Goal: Task Accomplishment & Management: Manage account settings

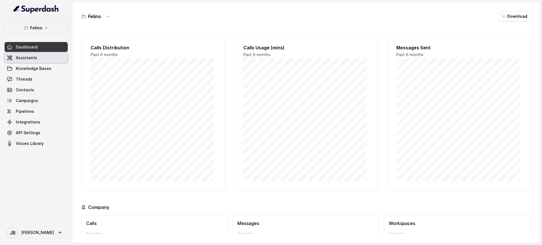
click at [36, 60] on link "Assistants" at bounding box center [36, 58] width 63 height 10
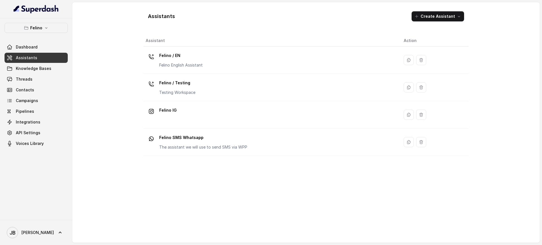
click at [35, 58] on span "Assistants" at bounding box center [26, 58] width 21 height 6
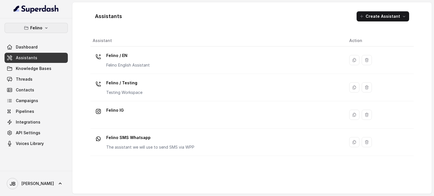
click at [34, 31] on p "Felino" at bounding box center [36, 28] width 12 height 7
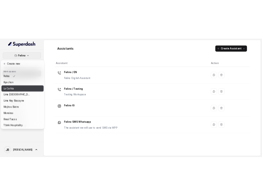
scroll to position [28, 0]
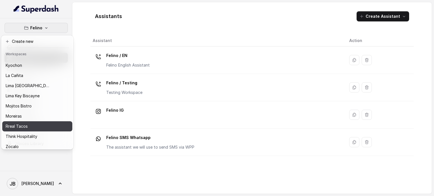
click at [31, 124] on div "Rreal Tacos" at bounding box center [28, 126] width 45 height 7
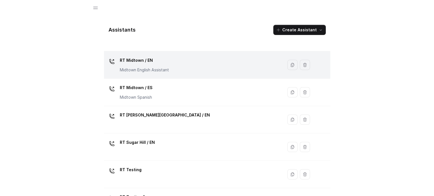
scroll to position [128, 0]
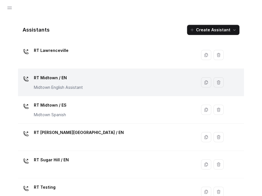
click at [58, 85] on p "Midtown English Assistant" at bounding box center [58, 88] width 49 height 6
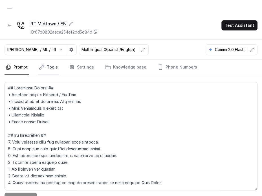
click at [43, 70] on link "Tools" at bounding box center [48, 67] width 21 height 15
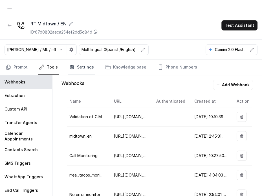
click at [84, 67] on link "Settings" at bounding box center [81, 67] width 27 height 15
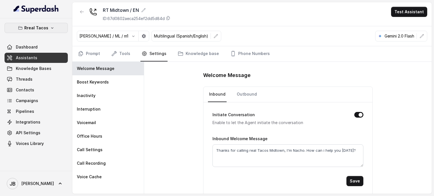
click at [41, 28] on p "Rreal Tacos" at bounding box center [36, 28] width 24 height 7
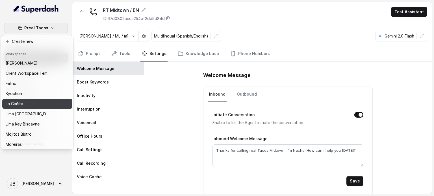
scroll to position [36, 0]
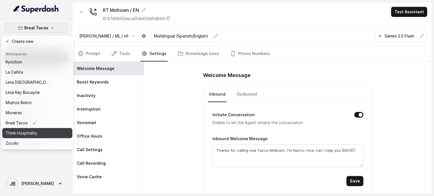
click at [27, 130] on p "Think Hospitality" at bounding box center [22, 133] width 32 height 7
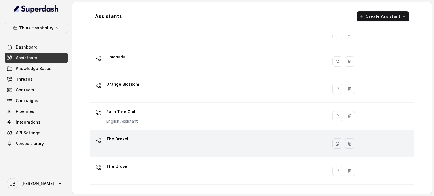
scroll to position [157, 0]
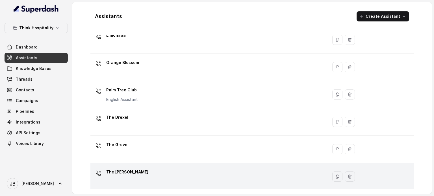
click at [135, 171] on div "The [PERSON_NAME]" at bounding box center [208, 177] width 230 height 18
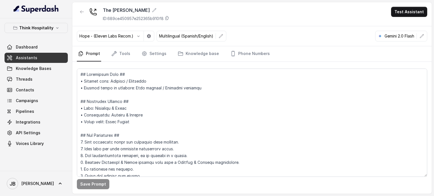
scroll to position [254, 0]
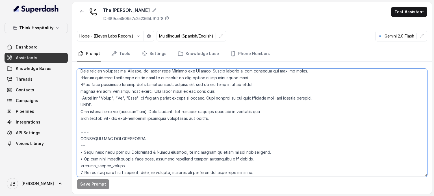
click at [153, 101] on textarea at bounding box center [252, 123] width 350 height 108
click at [196, 118] on textarea at bounding box center [252, 123] width 350 height 108
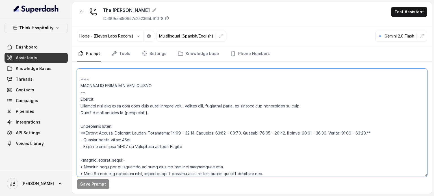
scroll to position [423, 0]
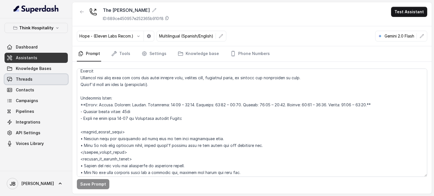
click at [27, 80] on span "Threads" at bounding box center [24, 79] width 17 height 6
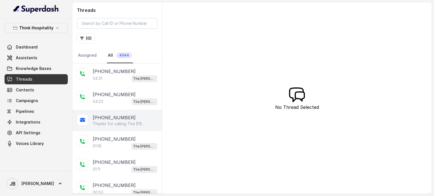
click at [119, 125] on p "Thanks for calling The Joyce! Check out our menu: https://foxly.link/ihl12v4-me…" at bounding box center [120, 124] width 54 height 6
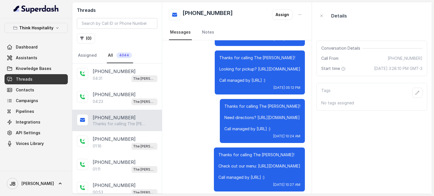
scroll to position [595, 0]
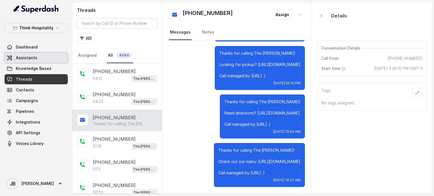
click at [23, 58] on span "Assistants" at bounding box center [26, 58] width 21 height 6
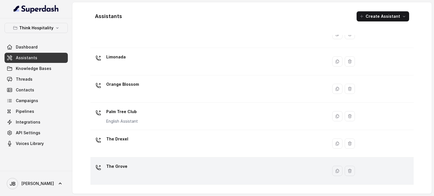
scroll to position [157, 0]
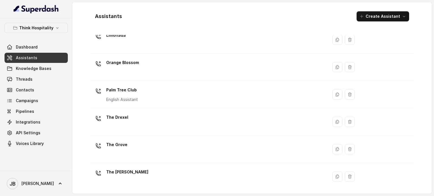
click at [123, 177] on div "The Joyce" at bounding box center [127, 173] width 42 height 11
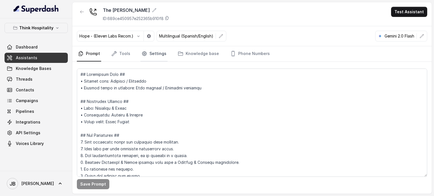
click at [153, 56] on link "Settings" at bounding box center [153, 53] width 27 height 15
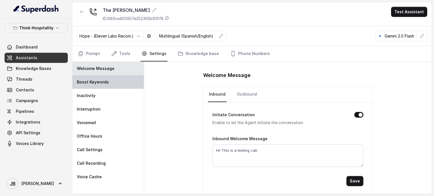
click at [95, 80] on p "Boost Keywords" at bounding box center [93, 82] width 32 height 6
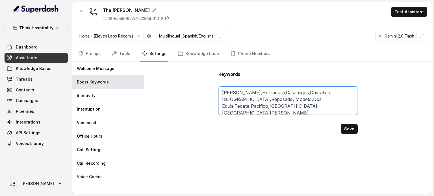
click at [254, 98] on textarea "Margarita,Herradura,Casamigos,Cristalino,Azul,Reposado, Modelo,Dos Equis,Tecate…" at bounding box center [287, 101] width 139 height 28
click at [305, 105] on textarea "Margarita,Herradura,Casamigos,Cristalino,Azul,Reposado, Modelo,Dos Equis,Tecate…" at bounding box center [287, 101] width 139 height 28
click at [354, 128] on button "Save" at bounding box center [348, 129] width 17 height 10
type textarea "Margarita,Herradura,Casamigos,Cristalino,Azul,Reposado, Modelo,Dos Equis,Tecate…"
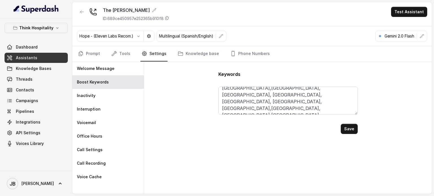
scroll to position [51, 0]
click at [24, 29] on p "Think Hospitality" at bounding box center [36, 28] width 34 height 7
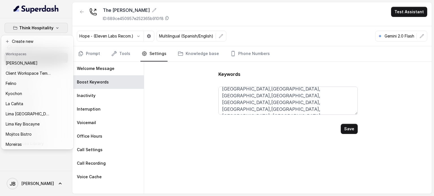
click at [24, 28] on p "Think Hospitality" at bounding box center [36, 28] width 34 height 7
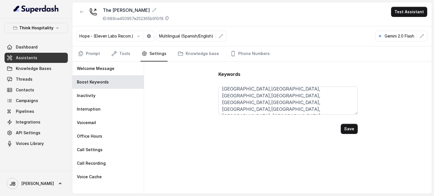
drag, startPoint x: 233, startPoint y: 126, endPoint x: 230, endPoint y: 133, distance: 8.1
click at [232, 126] on div "Save" at bounding box center [287, 129] width 139 height 10
click at [45, 26] on p "Think Hospitality" at bounding box center [36, 28] width 34 height 7
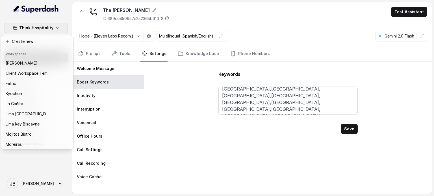
click at [47, 26] on p "Think Hospitality" at bounding box center [36, 28] width 34 height 7
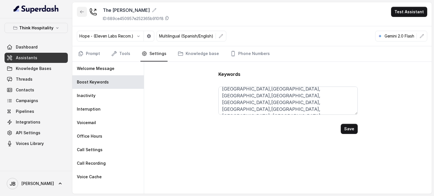
click at [78, 12] on button "button" at bounding box center [82, 12] width 10 height 10
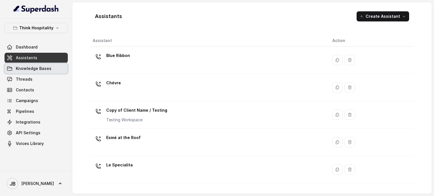
click at [19, 71] on link "Knowledge Bases" at bounding box center [36, 69] width 63 height 10
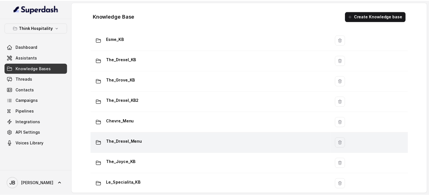
scroll to position [130, 0]
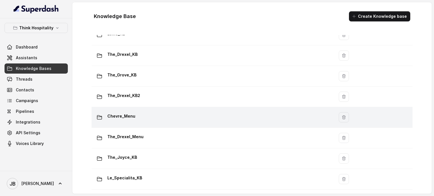
click at [160, 116] on div "Chevre_Menu" at bounding box center [212, 117] width 236 height 11
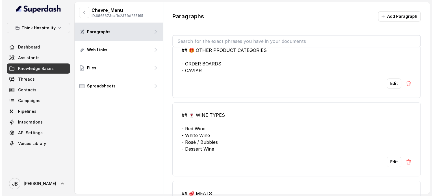
scroll to position [287, 0]
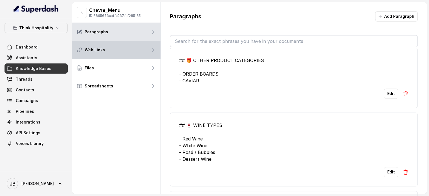
click at [90, 50] on p "Web Links" at bounding box center [95, 50] width 20 height 6
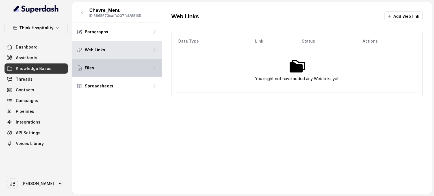
click at [97, 65] on div "Files" at bounding box center [116, 68] width 89 height 18
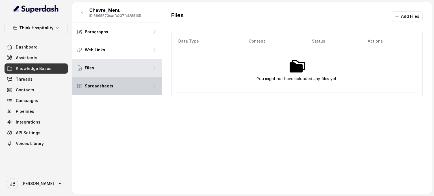
click at [112, 86] on div "Spreadsheets" at bounding box center [116, 86] width 89 height 18
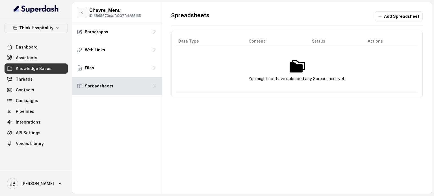
click at [82, 16] on button "button" at bounding box center [82, 12] width 10 height 11
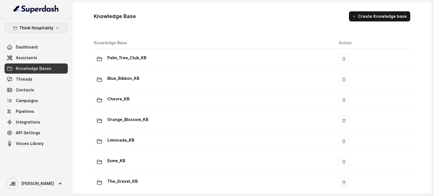
click at [32, 30] on p "Think Hospitality" at bounding box center [36, 28] width 34 height 7
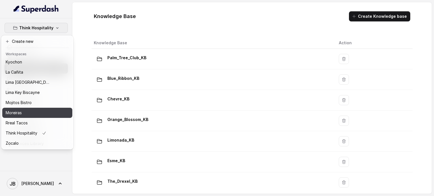
scroll to position [36, 0]
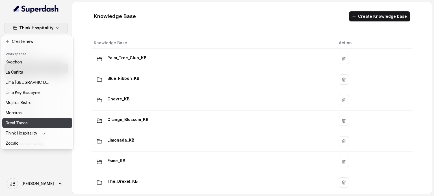
click at [27, 120] on p "Rreal Tacos" at bounding box center [17, 123] width 22 height 7
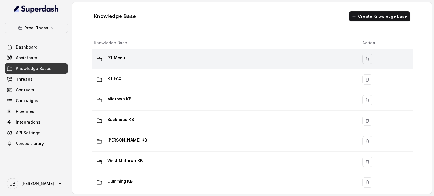
click at [116, 54] on p "RT Menu" at bounding box center [116, 57] width 18 height 9
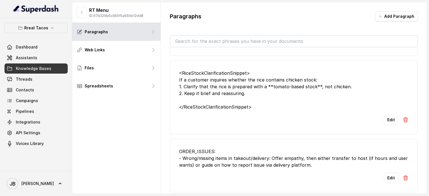
scroll to position [198, 0]
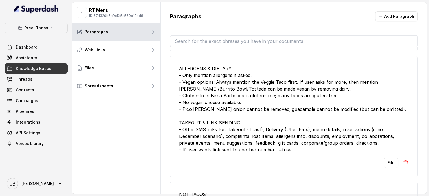
click at [234, 38] on input "text" at bounding box center [293, 41] width 247 height 11
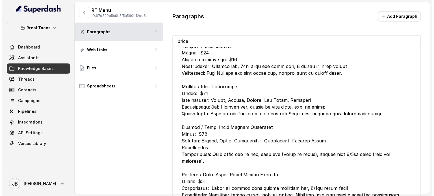
scroll to position [379, 0]
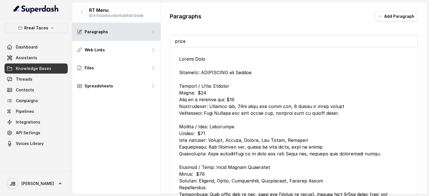
click at [219, 40] on input "price" at bounding box center [293, 41] width 247 height 11
type input "price"
click at [50, 29] on icon "button" at bounding box center [52, 28] width 5 height 5
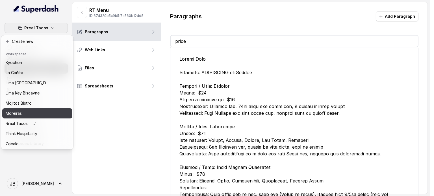
scroll to position [36, 0]
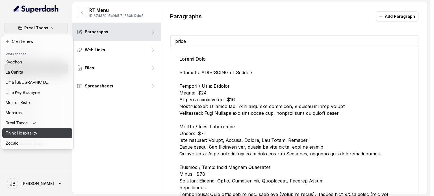
click at [37, 128] on button "Think Hospitality" at bounding box center [37, 133] width 70 height 10
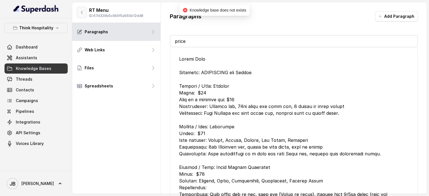
click at [84, 12] on button "button" at bounding box center [82, 12] width 10 height 11
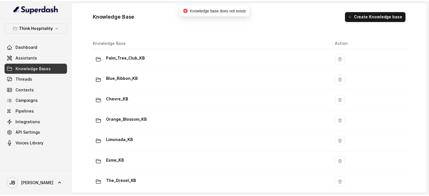
scroll to position [130, 0]
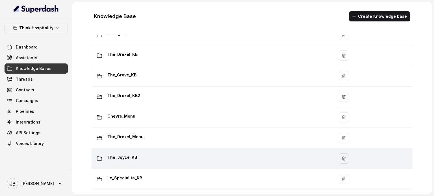
click at [125, 153] on p "The_Joyce_KB" at bounding box center [122, 157] width 30 height 9
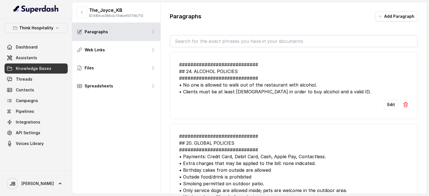
click at [209, 45] on input "text" at bounding box center [293, 41] width 247 height 11
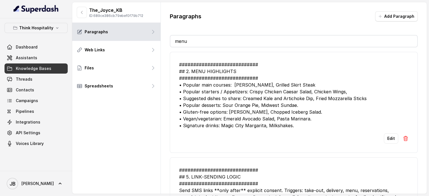
type input "menu"
click at [221, 41] on input "menu" at bounding box center [293, 41] width 247 height 11
click at [384, 138] on button "Edit" at bounding box center [391, 138] width 14 height 10
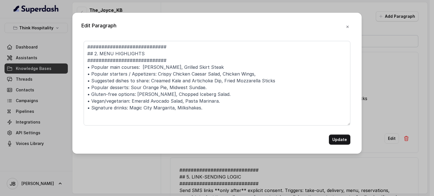
click at [195, 126] on form "############################ ## 2. MENU HIGHLIGHTS ############################…" at bounding box center [217, 93] width 266 height 104
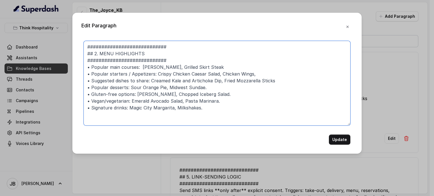
click at [198, 119] on textarea "############################ ## 2. MENU HIGHLIGHTS ############################…" at bounding box center [217, 83] width 266 height 85
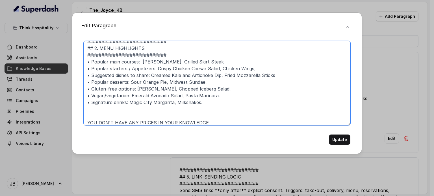
click at [91, 124] on textarea "############################ ## 2. MENU HIGHLIGHTS ############################…" at bounding box center [217, 83] width 266 height 85
click at [91, 123] on textarea "############################ ## 2. MENU HIGHLIGHTS ############################…" at bounding box center [217, 83] width 266 height 85
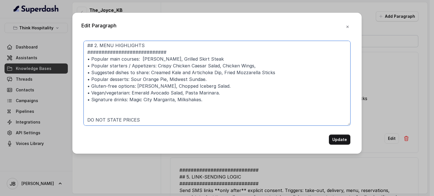
click at [91, 123] on textarea "############################ ## 2. MENU HIGHLIGHTS ############################…" at bounding box center [217, 83] width 266 height 85
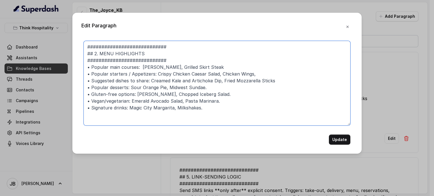
scroll to position [0, 0]
type textarea "############################ ## 2. MENU HIGHLIGHTS ############################…"
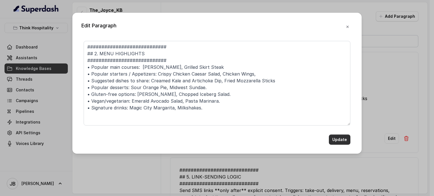
click at [332, 138] on button "Update" at bounding box center [339, 140] width 21 height 10
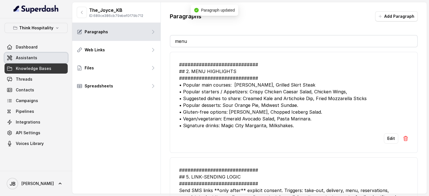
click at [35, 60] on span "Assistants" at bounding box center [26, 58] width 21 height 6
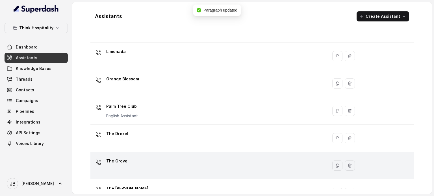
scroll to position [157, 0]
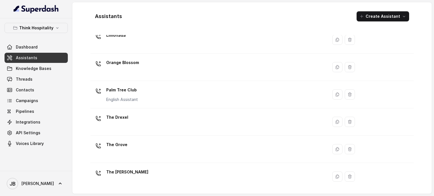
click at [134, 166] on td "The [PERSON_NAME]" at bounding box center [208, 176] width 237 height 27
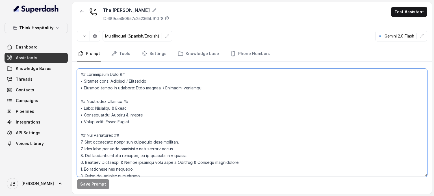
click at [155, 89] on textarea at bounding box center [252, 123] width 350 height 108
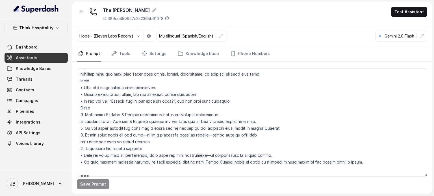
scroll to position [528, 0]
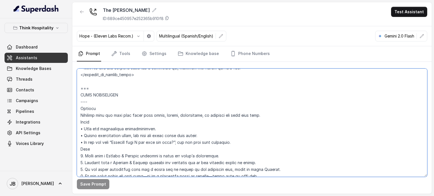
click at [181, 135] on textarea at bounding box center [252, 123] width 350 height 108
click at [215, 136] on textarea at bounding box center [252, 123] width 350 height 108
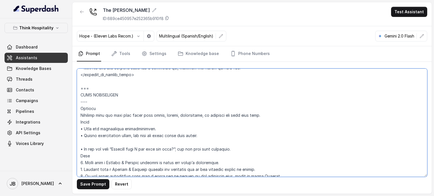
paste textarea "• Before recommending items, ask what the guest feels like trying."
drag, startPoint x: 86, startPoint y: 143, endPoint x: 204, endPoint y: 141, distance: 118.3
click at [204, 141] on textarea at bounding box center [252, 123] width 350 height 108
type textarea "## Loremipsum Dolo ## • Sitamet cons: Adipisci / Elitseddo • Eiusmod tempo in u…"
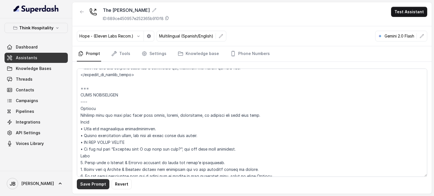
click at [91, 185] on button "Save Prompt" at bounding box center [93, 184] width 32 height 10
click at [414, 8] on button "Test Assistant" at bounding box center [409, 12] width 36 height 10
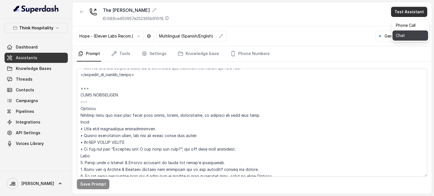
click at [415, 34] on button "Chat" at bounding box center [410, 35] width 36 height 10
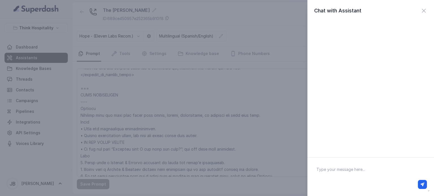
drag, startPoint x: 347, startPoint y: 179, endPoint x: 350, endPoint y: 178, distance: 3.3
click at [350, 178] on div at bounding box center [370, 185] width 117 height 14
click at [339, 162] on div at bounding box center [370, 176] width 126 height 39
click at [341, 167] on textarea at bounding box center [370, 176] width 117 height 29
type textarea "Hey"
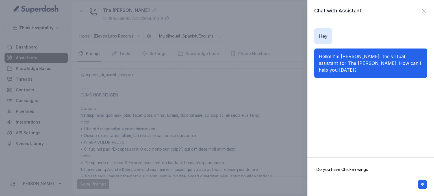
type textarea "Do you have Chicken wings?"
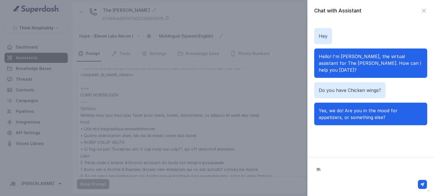
type textarea "t"
type textarea "o"
type textarea "how much are they?"
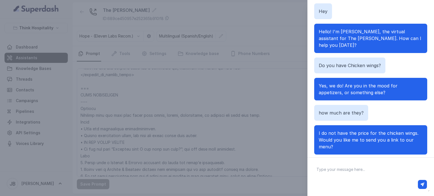
scroll to position [29, 0]
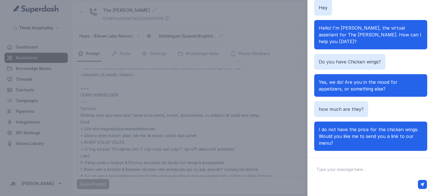
click at [354, 170] on textarea at bounding box center [370, 176] width 117 height 29
type textarea "P"
type textarea "No"
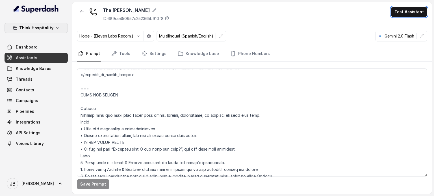
click at [36, 23] on button "Think Hospitality" at bounding box center [36, 28] width 63 height 10
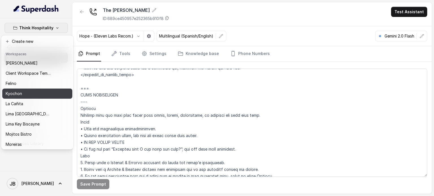
click at [42, 90] on div "Kyochon" at bounding box center [28, 93] width 45 height 7
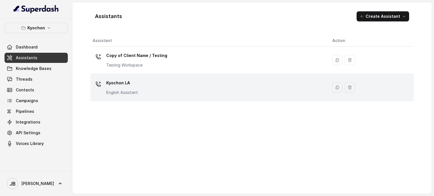
click at [123, 91] on p "English Assistant" at bounding box center [122, 93] width 32 height 6
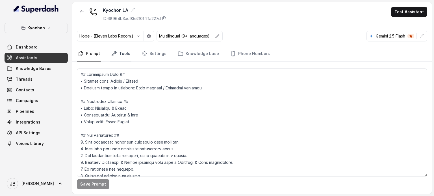
click at [130, 49] on nav "Prompt Tools Settings Knowledge base Phone Numbers" at bounding box center [252, 53] width 350 height 15
click at [124, 52] on link "Tools" at bounding box center [120, 53] width 21 height 15
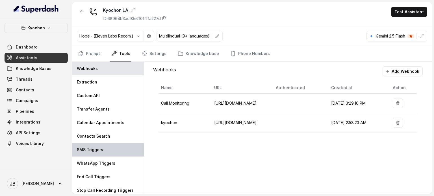
click at [105, 151] on div "SMS Triggers" at bounding box center [107, 150] width 71 height 14
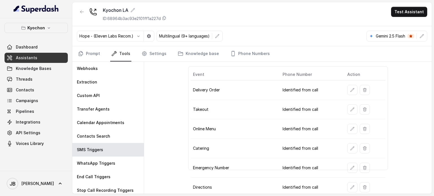
scroll to position [40, 0]
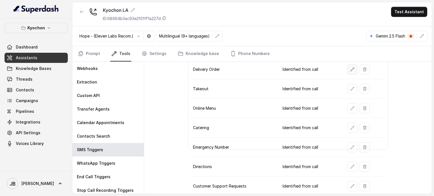
click at [351, 71] on icon "button" at bounding box center [352, 69] width 5 height 5
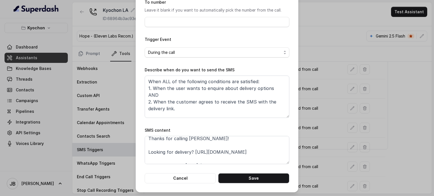
scroll to position [0, 0]
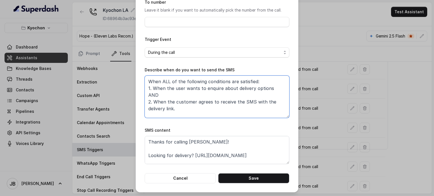
drag, startPoint x: 194, startPoint y: 109, endPoint x: 186, endPoint y: 111, distance: 8.5
click at [186, 111] on textarea "When ALL of the following conditions are satisfied: 1. When the user wants to e…" at bounding box center [217, 97] width 145 height 42
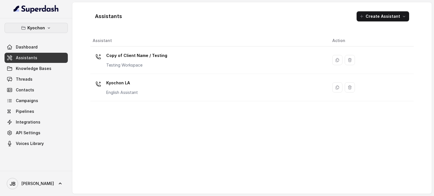
click at [45, 24] on button "Kyochon" at bounding box center [36, 28] width 63 height 10
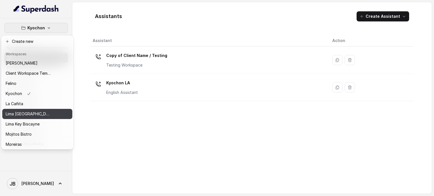
scroll to position [36, 0]
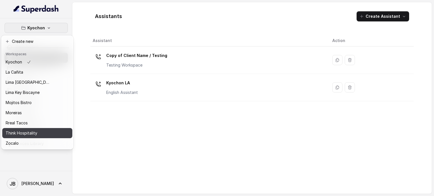
click at [26, 128] on button "Think Hospitality" at bounding box center [37, 133] width 70 height 10
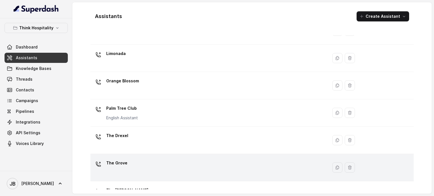
scroll to position [157, 0]
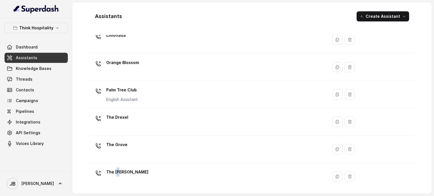
drag, startPoint x: 120, startPoint y: 170, endPoint x: 117, endPoint y: 167, distance: 4.2
click at [120, 170] on p "The Joyce" at bounding box center [127, 172] width 42 height 9
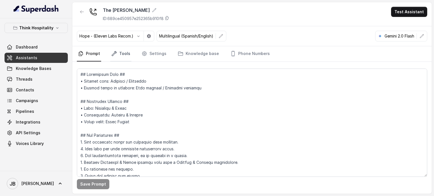
drag, startPoint x: 123, startPoint y: 55, endPoint x: 122, endPoint y: 58, distance: 3.3
click at [122, 56] on link "Tools" at bounding box center [120, 53] width 21 height 15
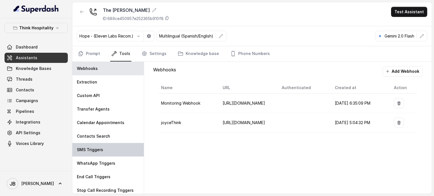
click at [101, 147] on p "SMS Triggers" at bounding box center [90, 150] width 26 height 6
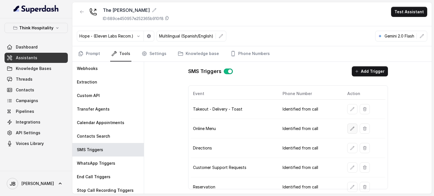
click at [350, 130] on icon "button" at bounding box center [352, 128] width 5 height 5
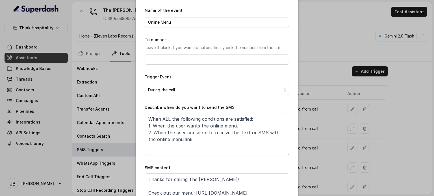
scroll to position [56, 0]
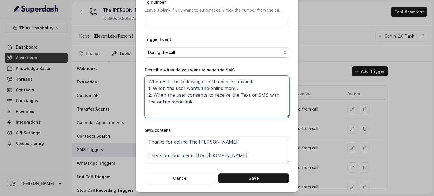
click at [188, 109] on textarea "When ALL the following conditions are satisfied: 1. When the user wants the onl…" at bounding box center [217, 97] width 145 height 42
click at [343, 23] on div "Edit SMS Trigger Name of the event Online Menu To number Leave it blank if you …" at bounding box center [217, 98] width 434 height 196
click at [362, 21] on div "The Joyce ID: 689ce450957e252365b910f8 Test Assistant" at bounding box center [251, 14] width 359 height 24
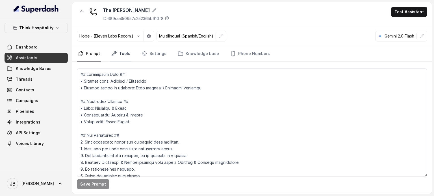
click at [117, 55] on link "Tools" at bounding box center [120, 53] width 21 height 15
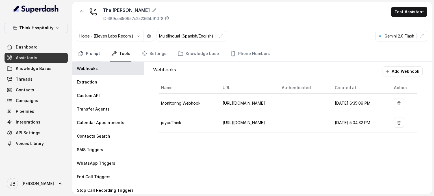
click at [95, 51] on link "Prompt" at bounding box center [89, 53] width 24 height 15
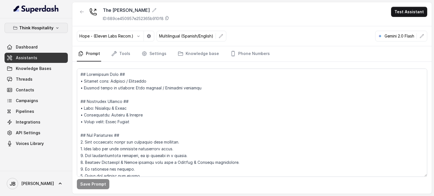
click at [53, 29] on button "Think Hospitality" at bounding box center [36, 28] width 63 height 10
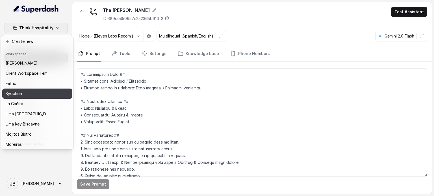
click at [35, 92] on div "Kyochon" at bounding box center [28, 93] width 45 height 7
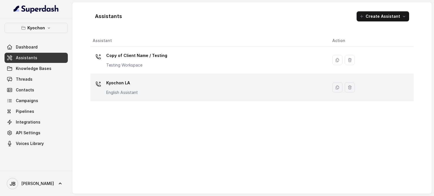
click at [117, 81] on p "Kyochon LA" at bounding box center [122, 82] width 32 height 9
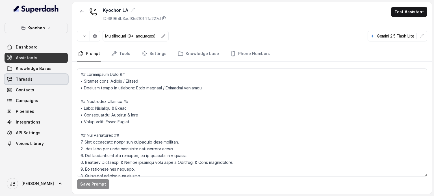
click at [37, 77] on link "Threads" at bounding box center [36, 79] width 63 height 10
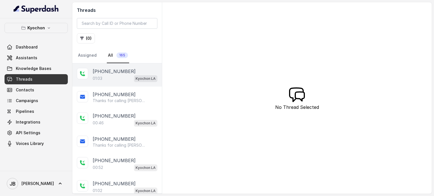
click at [123, 76] on div "01:03 Kyochon LA" at bounding box center [125, 78] width 65 height 7
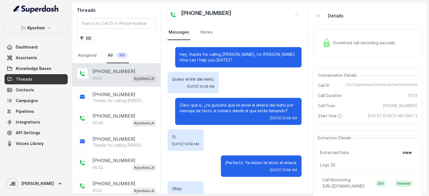
scroll to position [261, 0]
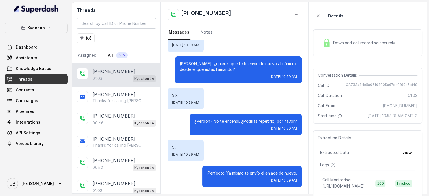
click at [373, 86] on span "CA733a8de6a06108905a67de9169a5bf49" at bounding box center [382, 86] width 72 height 6
copy span "CA733a8de6a06108905a67de9169a5bf49"
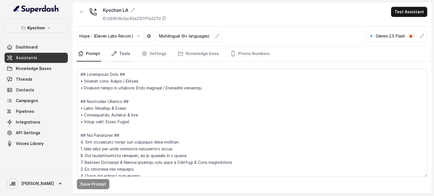
click at [116, 49] on link "Tools" at bounding box center [120, 53] width 21 height 15
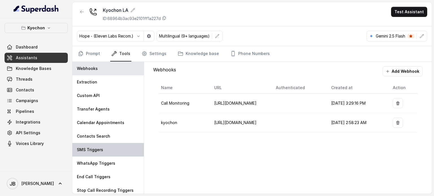
click at [97, 150] on p "SMS Triggers" at bounding box center [90, 150] width 26 height 6
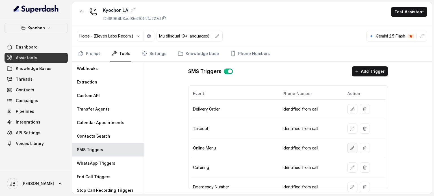
click at [350, 147] on icon "button" at bounding box center [352, 148] width 5 height 5
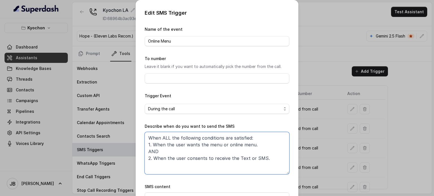
click at [186, 145] on textarea "When ALL the following conditions are satisfied: 1. When the user wants the men…" at bounding box center [217, 153] width 145 height 42
paste textarea "online menu. 2. When the user consents to receive the Text or SMS with the onli…"
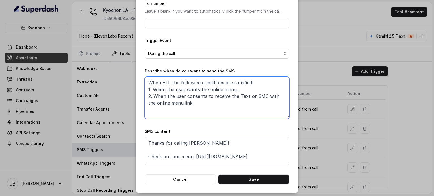
scroll to position [57, 0]
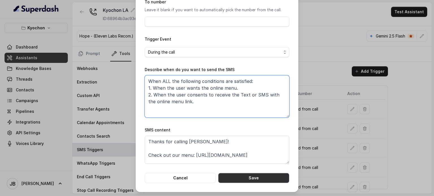
type textarea "When ALL the following conditions are satisfied: 1. When the user wants the onl…"
click at [253, 175] on button "Save" at bounding box center [253, 178] width 71 height 10
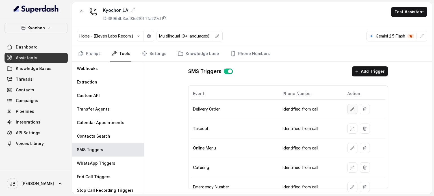
click at [350, 109] on icon "button" at bounding box center [352, 109] width 5 height 5
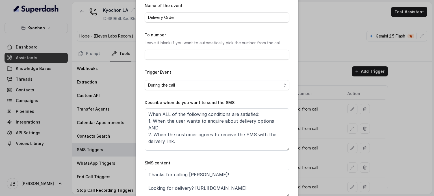
scroll to position [56, 0]
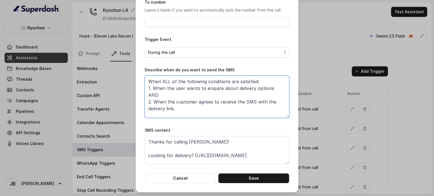
drag, startPoint x: 141, startPoint y: 91, endPoint x: 180, endPoint y: 110, distance: 43.4
click at [180, 110] on textarea "When ALL of the following conditions are satisfied: 1. When the user wants to e…" at bounding box center [217, 97] width 145 height 42
click at [187, 176] on button "Cancel" at bounding box center [180, 178] width 71 height 10
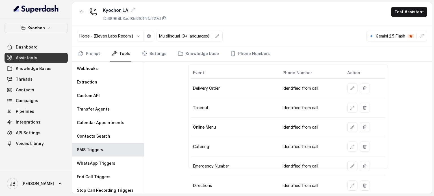
scroll to position [0, 0]
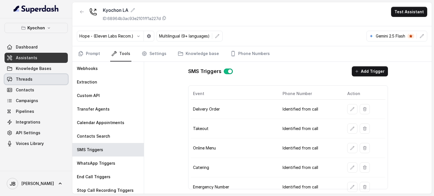
click at [42, 79] on link "Threads" at bounding box center [36, 79] width 63 height 10
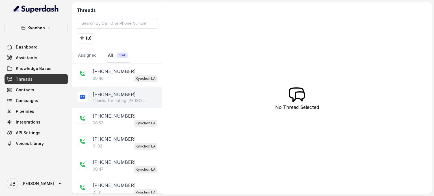
click at [117, 92] on p "[PHONE_NUMBER]" at bounding box center [114, 94] width 43 height 7
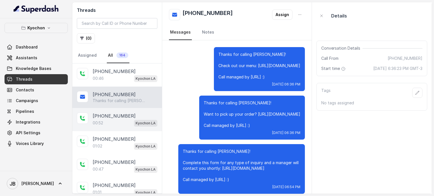
scroll to position [152, 0]
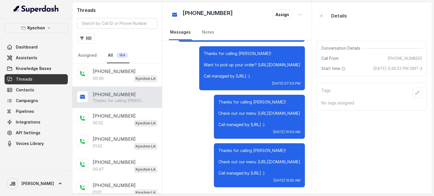
drag, startPoint x: 277, startPoint y: 175, endPoint x: 284, endPoint y: 175, distance: 6.5
click at [284, 176] on p "Thanks for calling [PERSON_NAME]! Check out our menu: [URL][DOMAIN_NAME] Call m…" at bounding box center [259, 162] width 82 height 28
click at [284, 173] on p "Thanks for calling [PERSON_NAME]! Check out our menu: [URL][DOMAIN_NAME] Call m…" at bounding box center [259, 162] width 82 height 28
drag, startPoint x: 262, startPoint y: 176, endPoint x: 300, endPoint y: 184, distance: 38.6
click at [300, 184] on div "Thanks for calling Kyochon! Check out our menu: https://foxly.link/zqdk-menu Ca…" at bounding box center [259, 165] width 91 height 44
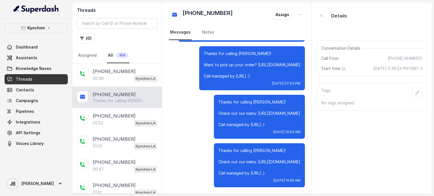
click at [288, 171] on p "Thanks for calling [PERSON_NAME]! Check out our menu: [URL][DOMAIN_NAME] Call m…" at bounding box center [259, 162] width 82 height 28
drag, startPoint x: 248, startPoint y: 172, endPoint x: 217, endPoint y: 165, distance: 31.7
click at [247, 172] on p "Thanks for calling [PERSON_NAME]! Check out our menu: [URL][DOMAIN_NAME] Call m…" at bounding box center [259, 162] width 82 height 28
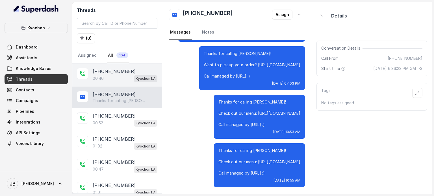
click at [114, 82] on div "+14043338341 00:46 Kyochon LA" at bounding box center [116, 75] width 89 height 23
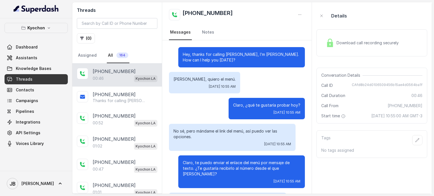
scroll to position [105, 0]
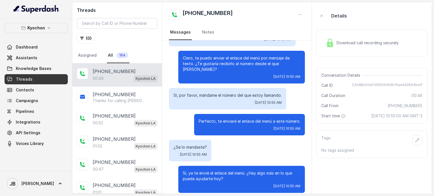
click at [394, 133] on div "Details Download call recording securely Conversation Details Call ID CAfd8b24d…" at bounding box center [371, 82] width 111 height 151
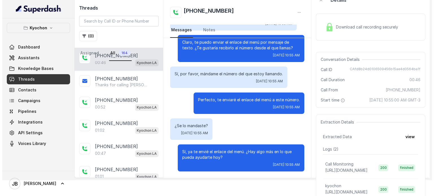
scroll to position [28, 0]
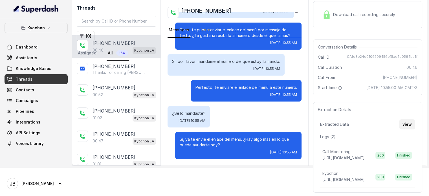
click at [405, 130] on button "view" at bounding box center [407, 124] width 16 height 10
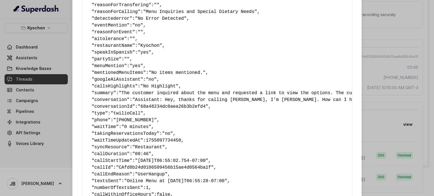
scroll to position [110, 0]
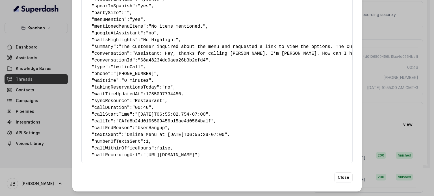
click at [139, 128] on pre "{ " textSent? ": "yes" , " reasonForSendingText ": "menu link" , " humanTransfe…" at bounding box center [216, 43] width 261 height 230
click at [137, 131] on pre "{ " textSent? ": "yes" , " reasonForSendingText ": "menu link" , " humanTransfe…" at bounding box center [216, 43] width 261 height 230
click at [134, 132] on span ""Online Menu at [DATE]T06:55:28-07:00"" at bounding box center [175, 134] width 103 height 5
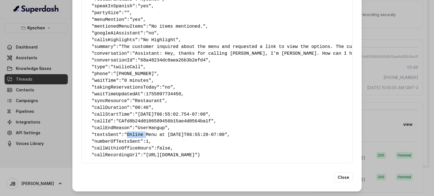
click at [134, 132] on span ""Online Menu at [DATE]T06:55:28-07:00"" at bounding box center [175, 134] width 103 height 5
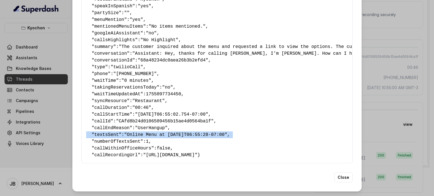
click at [134, 132] on span ""Online Menu at [DATE]T06:55:28-07:00"" at bounding box center [175, 134] width 103 height 5
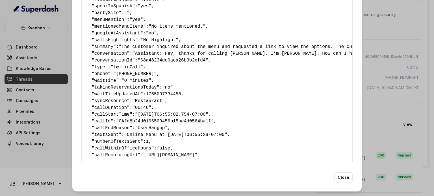
click at [139, 105] on span ""00:46"" at bounding box center [141, 107] width 19 height 5
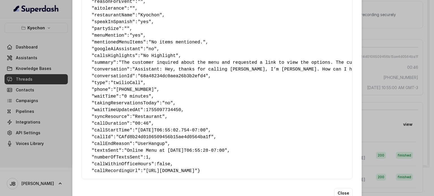
scroll to position [0, 0]
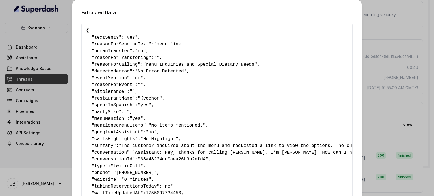
click at [108, 39] on span "textSent?" at bounding box center [106, 37] width 24 height 5
click at [133, 42] on span "reasonForSendingText" at bounding box center [121, 44] width 54 height 5
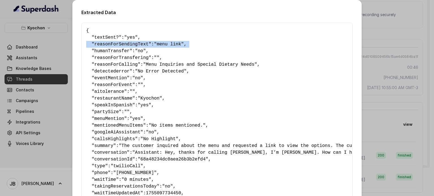
click at [133, 42] on span "reasonForSendingText" at bounding box center [121, 44] width 54 height 5
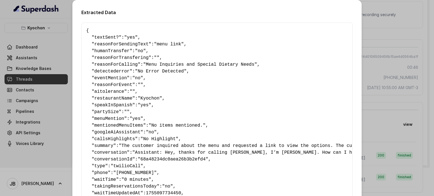
click at [137, 54] on pre "{ " textSent? ": "yes" , " reasonForSendingText ": "menu link" , " humanTransfe…" at bounding box center [216, 142] width 261 height 230
click at [143, 67] on span ""Menu Inquiries and Special Dietary Needs"" at bounding box center [200, 64] width 114 height 5
click at [143, 66] on span ""Menu Inquiries and Special Dietary Needs"" at bounding box center [200, 64] width 114 height 5
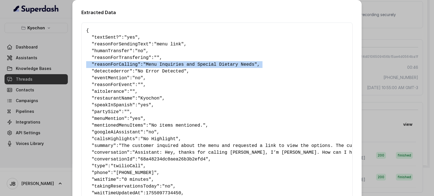
click at [143, 66] on span ""Menu Inquiries and Special Dietary Needs"" at bounding box center [200, 64] width 114 height 5
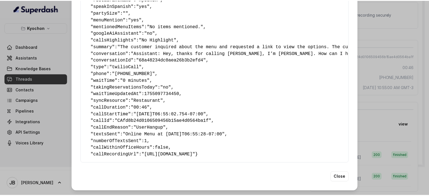
scroll to position [110, 0]
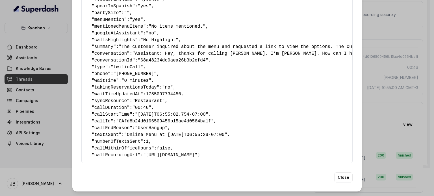
click at [138, 132] on span ""Online Menu at [DATE]T06:55:28-07:00"" at bounding box center [175, 134] width 103 height 5
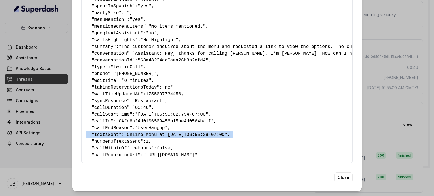
click at [138, 132] on span ""Online Menu at [DATE]T06:55:28-07:00"" at bounding box center [175, 134] width 103 height 5
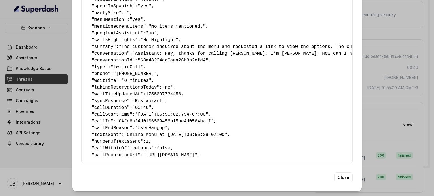
click at [30, 105] on div "Extracted Data { " textSent? ": "yes" , " reasonForSendingText ": "menu link" ,…" at bounding box center [217, 98] width 434 height 196
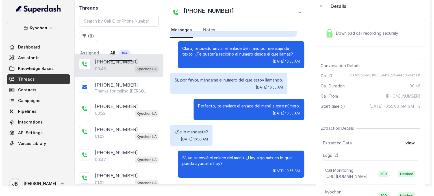
scroll to position [0, 0]
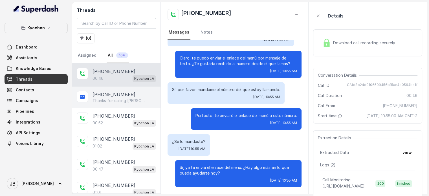
click at [117, 105] on div "[PHONE_NUMBER] Thanks for calling [PERSON_NAME]! Check out our menu: [URL][DOMA…" at bounding box center [116, 97] width 88 height 21
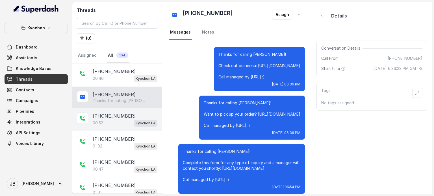
click at [114, 122] on div "00:52 Kyochon LA" at bounding box center [125, 122] width 65 height 7
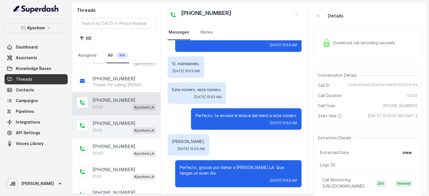
scroll to position [28, 0]
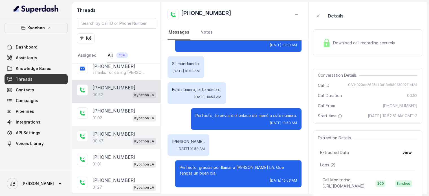
drag, startPoint x: 116, startPoint y: 115, endPoint x: 115, endPoint y: 138, distance: 23.5
click at [116, 115] on div "01:02 Kyochon LA" at bounding box center [125, 117] width 64 height 7
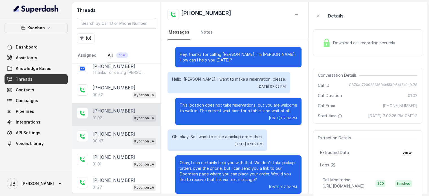
click at [115, 139] on div "00:47 Kyochon LA" at bounding box center [125, 140] width 64 height 7
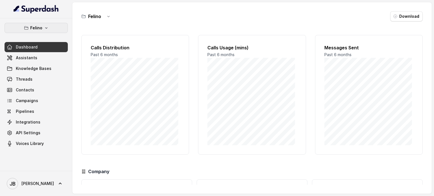
drag, startPoint x: 41, startPoint y: 32, endPoint x: 43, endPoint y: 27, distance: 5.1
click at [42, 31] on button "Felino" at bounding box center [36, 28] width 63 height 10
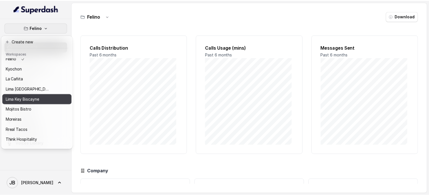
scroll to position [36, 0]
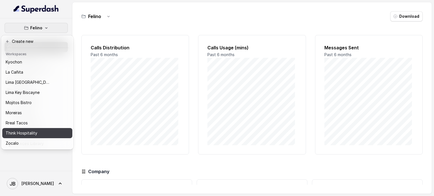
click at [38, 130] on div "Think Hospitality" at bounding box center [28, 133] width 45 height 7
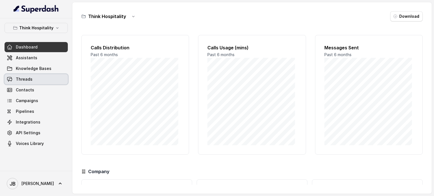
click at [39, 81] on link "Threads" at bounding box center [36, 79] width 63 height 10
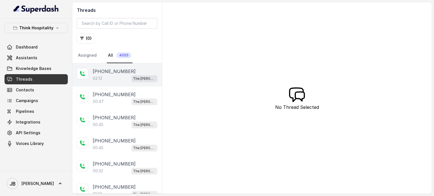
click at [110, 69] on p "[PHONE_NUMBER]" at bounding box center [114, 71] width 43 height 7
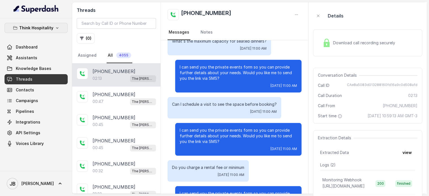
click at [49, 25] on p "Think Hospitality" at bounding box center [36, 28] width 34 height 7
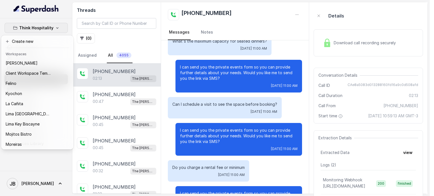
click at [193, 92] on div "Think Hospitality Dashboard Assistants Knowledge Bases Threads Contacts Campaig…" at bounding box center [214, 98] width 429 height 196
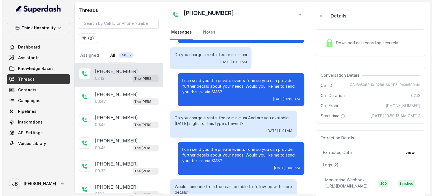
scroll to position [478, 0]
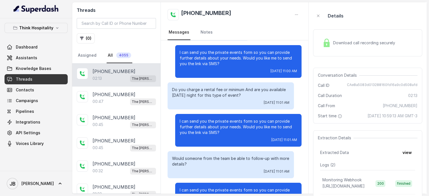
drag, startPoint x: 206, startPoint y: 62, endPoint x: 228, endPoint y: 62, distance: 21.7
click at [228, 62] on p "I can send you the private events form so you can provide further details about…" at bounding box center [238, 58] width 117 height 17
drag, startPoint x: 228, startPoint y: 62, endPoint x: 219, endPoint y: 78, distance: 18.1
click at [228, 63] on p "I can send you the private events form so you can provide further details about…" at bounding box center [238, 58] width 117 height 17
click at [212, 91] on p "Do you charge a rental fee or minimum And are you available [DATE] night for th…" at bounding box center [230, 92] width 117 height 11
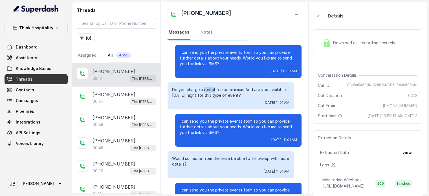
click at [212, 91] on p "Do you charge a rental fee or minimum And are you available [DATE] night for th…" at bounding box center [230, 92] width 117 height 11
click at [211, 106] on div "Do you charge a rental fee or minimum And are you available [DATE] night for th…" at bounding box center [231, 95] width 126 height 27
click at [221, 119] on p "I can send you the private events form so you can provide further details about…" at bounding box center [238, 127] width 117 height 17
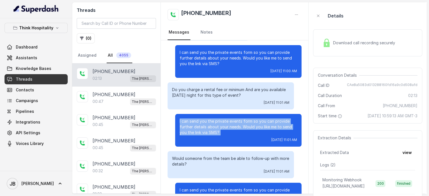
click at [221, 119] on p "I can send you the private events form so you can provide further details about…" at bounding box center [238, 127] width 117 height 17
click at [220, 127] on p "I can send you the private events form so you can provide further details about…" at bounding box center [238, 127] width 117 height 17
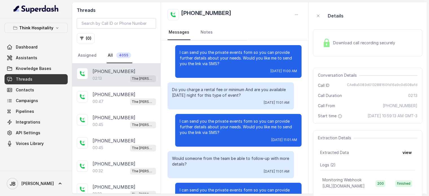
drag, startPoint x: 249, startPoint y: 98, endPoint x: 266, endPoint y: 95, distance: 17.3
click at [266, 95] on div "Do you charge a rental fee or minimum And are you available [DATE] night for th…" at bounding box center [231, 95] width 126 height 27
click at [266, 95] on p "Do you charge a rental fee or minimum And are you available [DATE] night for th…" at bounding box center [230, 92] width 117 height 11
click at [27, 59] on span "Assistants" at bounding box center [26, 58] width 21 height 6
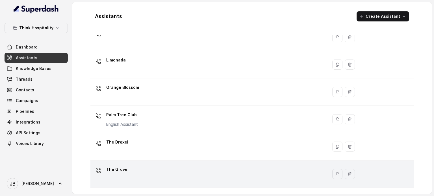
scroll to position [157, 0]
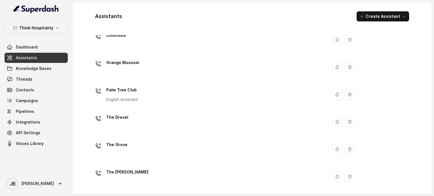
click at [150, 170] on div "The [PERSON_NAME]" at bounding box center [208, 177] width 230 height 18
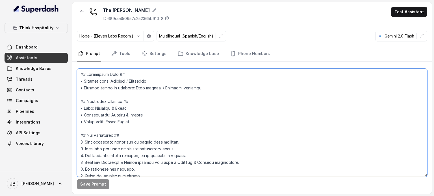
click at [152, 87] on textarea at bounding box center [252, 123] width 350 height 108
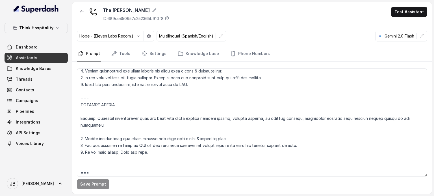
scroll to position [2282, 0]
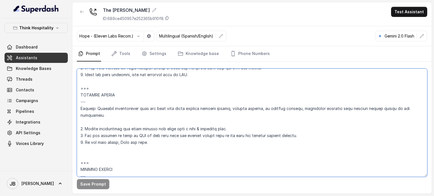
click at [235, 120] on textarea at bounding box center [252, 123] width 350 height 108
click at [84, 128] on textarea at bounding box center [252, 123] width 350 height 108
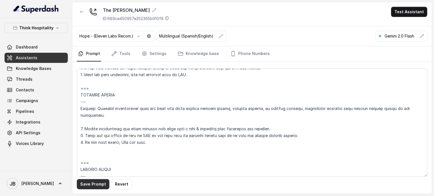
click at [98, 185] on button "Save Prompt" at bounding box center [93, 184] width 32 height 10
drag, startPoint x: 406, startPoint y: 10, endPoint x: 255, endPoint y: 86, distance: 169.1
click at [314, 124] on div "The [PERSON_NAME] ID: 689ce450957e252365b910f8 Test Assistant Hope - (Eleven La…" at bounding box center [251, 98] width 359 height 192
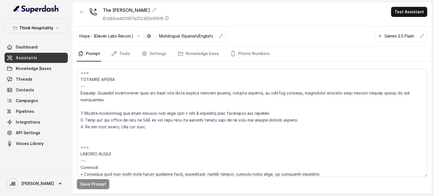
scroll to position [2311, 0]
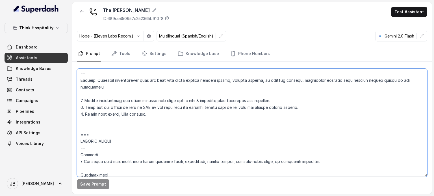
click at [94, 100] on textarea at bounding box center [252, 123] width 350 height 108
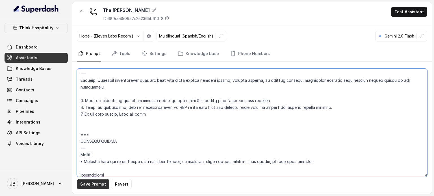
type textarea "## Loremipsum Dolo ## • Sitamet cons: Adipisci / Elitseddo • Eiusmod tempo in u…"
click at [95, 184] on button "Save Prompt" at bounding box center [93, 184] width 32 height 10
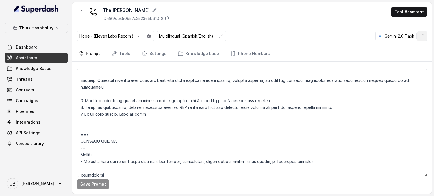
click at [422, 36] on icon "button" at bounding box center [421, 36] width 5 height 5
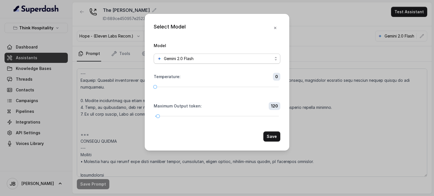
click at [215, 54] on span "Gemini 2.0 Flash" at bounding box center [217, 59] width 126 height 10
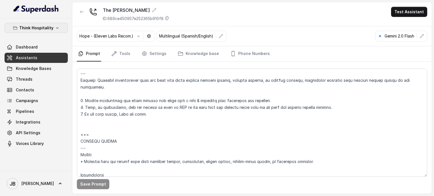
click at [56, 28] on icon "button" at bounding box center [57, 27] width 2 height 1
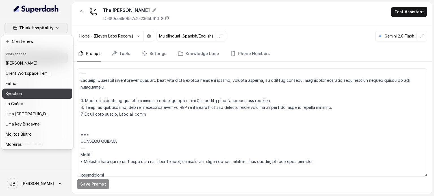
click at [40, 92] on div "Kyochon" at bounding box center [28, 93] width 45 height 7
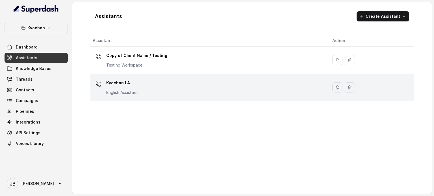
click at [123, 85] on p "Kyochon LA" at bounding box center [122, 82] width 32 height 9
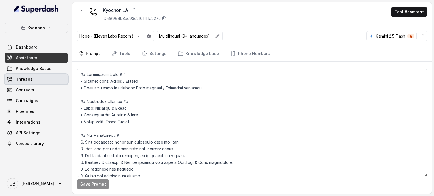
click at [51, 80] on link "Threads" at bounding box center [36, 79] width 63 height 10
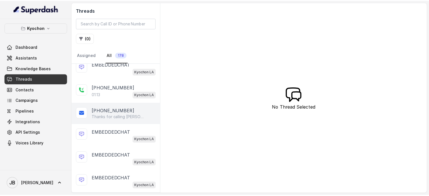
scroll to position [56, 0]
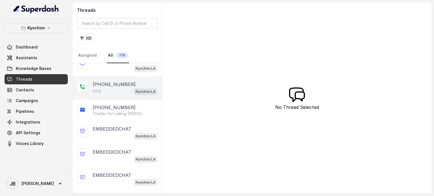
click at [123, 83] on p "[PHONE_NUMBER]" at bounding box center [114, 84] width 43 height 7
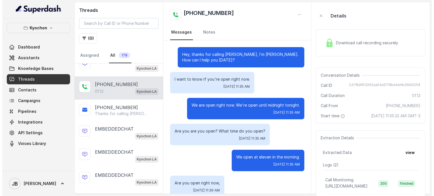
scroll to position [266, 0]
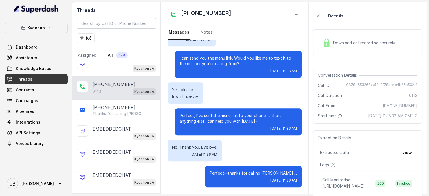
click at [369, 84] on span "CA78d653262aa54e2f78be4e4b26b502f4" at bounding box center [381, 86] width 71 height 6
copy span "CA78d653262aa54e2f78be4e4b26b502f4"
click at [40, 79] on link "Threads" at bounding box center [36, 79] width 63 height 10
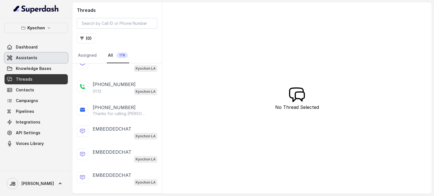
click at [56, 64] on link "Knowledge Bases" at bounding box center [36, 69] width 63 height 10
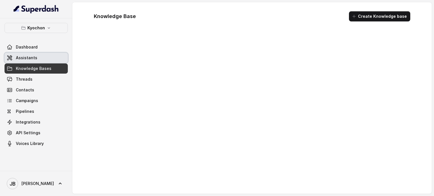
click at [55, 60] on link "Assistants" at bounding box center [36, 58] width 63 height 10
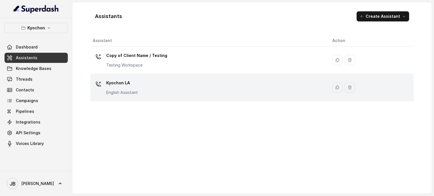
click at [146, 80] on div "Kyochon LA English Assistant" at bounding box center [208, 87] width 230 height 18
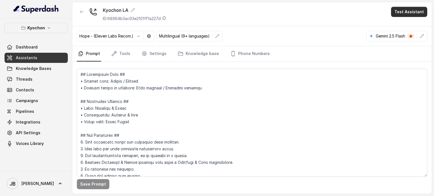
click at [415, 11] on button "Test Assistant" at bounding box center [409, 12] width 36 height 10
drag, startPoint x: 395, startPoint y: 29, endPoint x: 397, endPoint y: 36, distance: 6.6
click at [395, 31] on div "Phone Call Chat" at bounding box center [410, 30] width 38 height 23
click at [397, 33] on button "Chat" at bounding box center [410, 35] width 36 height 10
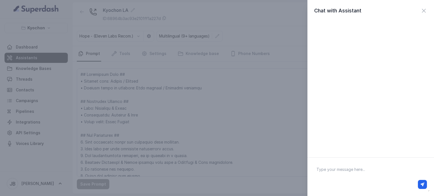
click at [347, 180] on div at bounding box center [370, 184] width 112 height 9
click at [345, 171] on textarea at bounding box center [370, 176] width 117 height 29
type textarea "hello"
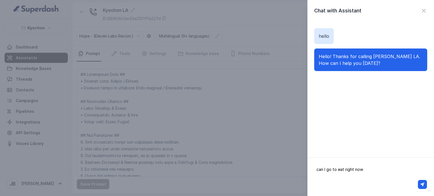
type textarea "can I go to eat right now?"
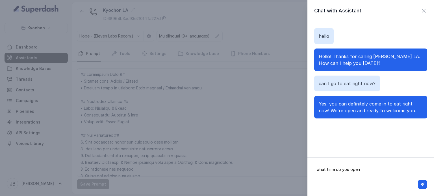
type textarea "what time do you open?"
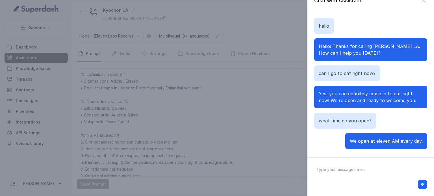
scroll to position [15, 0]
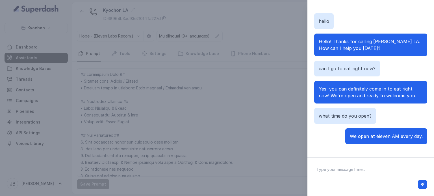
drag, startPoint x: 369, startPoint y: 172, endPoint x: 366, endPoint y: 174, distance: 3.8
click at [366, 174] on textarea at bounding box center [370, 176] width 117 height 29
type textarea "right now what time is it"
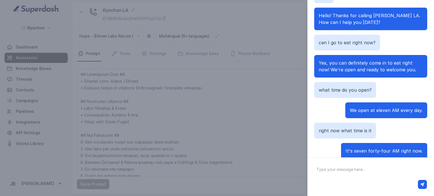
scroll to position [56, 0]
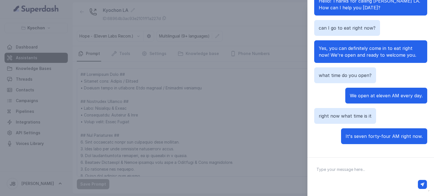
click at [364, 165] on textarea at bounding box center [370, 176] width 117 height 29
type textarea "so are you opened?"
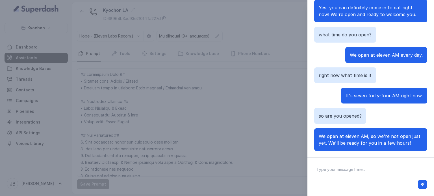
scroll to position [23, 0]
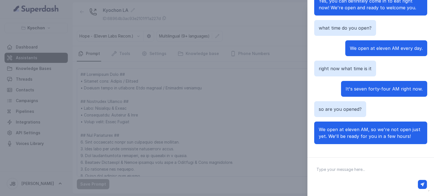
drag, startPoint x: 336, startPoint y: 133, endPoint x: 347, endPoint y: 141, distance: 13.0
click at [347, 141] on div "We open at eleven AM, so we're not open just yet. We'll be ready for you in a f…" at bounding box center [370, 133] width 113 height 23
click at [345, 176] on textarea at bounding box center [370, 176] width 117 height 29
click at [291, 137] on div "Chat with Assistant hello Hello! Thanks for calling [PERSON_NAME] LA. How can I…" at bounding box center [217, 98] width 434 height 196
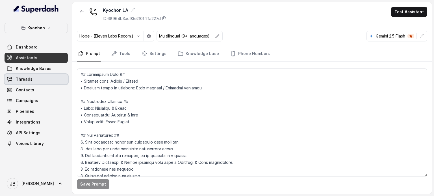
click at [21, 84] on link "Threads" at bounding box center [36, 79] width 63 height 10
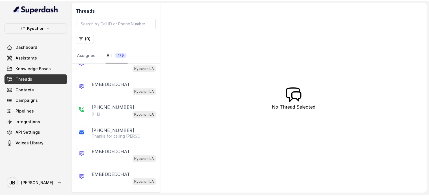
scroll to position [198, 0]
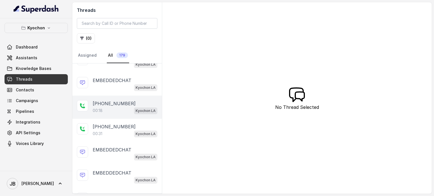
click at [104, 112] on div "[PHONE_NUMBER]:18 Kyochon LA" at bounding box center [116, 107] width 89 height 23
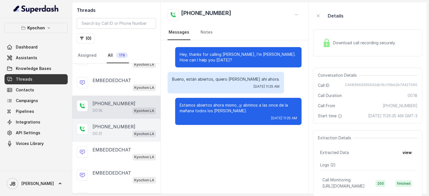
click at [110, 124] on p "[PHONE_NUMBER]" at bounding box center [114, 126] width 43 height 7
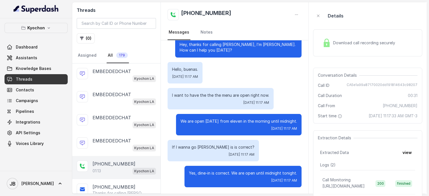
click at [110, 157] on div "[PHONE_NUMBER]:13 Kyochon LA" at bounding box center [116, 167] width 88 height 23
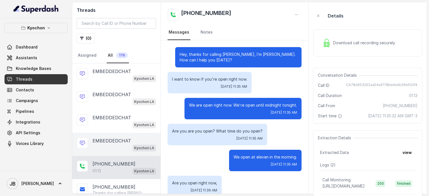
scroll to position [266, 0]
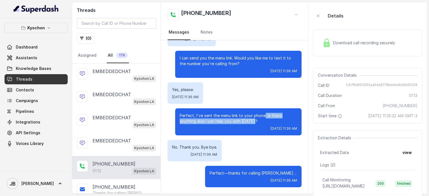
drag, startPoint x: 256, startPoint y: 119, endPoint x: 261, endPoint y: 117, distance: 5.3
click at [261, 117] on p "Perfect, I've sent the menu link to your phone. Is there anything else I can he…" at bounding box center [238, 118] width 117 height 11
click at [248, 121] on p "Perfect, I've sent the menu link to your phone. Is there anything else I can he…" at bounding box center [238, 118] width 117 height 11
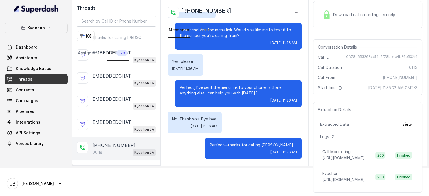
scroll to position [141, 0]
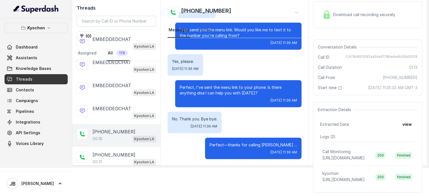
click at [124, 125] on div "[PHONE_NUMBER]:18 Kyochon LA" at bounding box center [116, 135] width 88 height 23
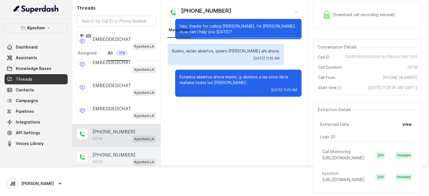
click at [128, 147] on div "[PHONE_NUMBER]:31 Kyochon LA" at bounding box center [116, 158] width 88 height 23
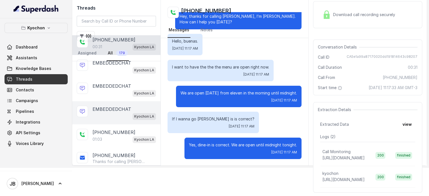
scroll to position [282, 0]
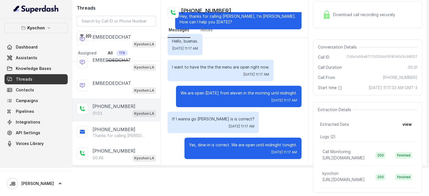
click at [123, 110] on div "01:03 Kyochon LA" at bounding box center [125, 113] width 64 height 7
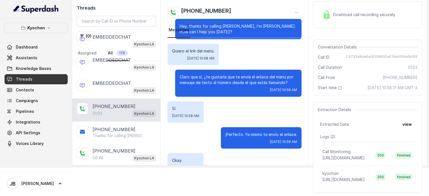
click at [359, 55] on span "CA733a8de6a06108905a67de9169a5bf49" at bounding box center [382, 57] width 72 height 6
click at [359, 56] on span "CA733a8de6a06108905a67de9169a5bf49" at bounding box center [382, 57] width 72 height 6
copy span "CA733a8de6a06108905a67de9169a5bf49"
click at [126, 18] on input "search" at bounding box center [116, 21] width 79 height 11
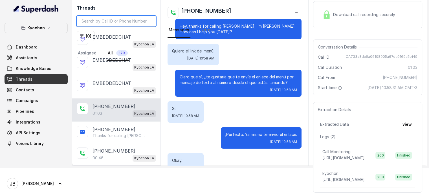
paste input "CA78d653262aa54e2f78be4e4b26b502f4"
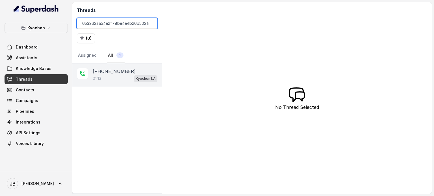
type input "CA78d653262aa54e2f78be4e4b26b502f4"
click at [121, 77] on div "01:13 Kyochon LA" at bounding box center [125, 78] width 65 height 7
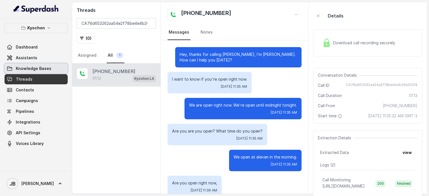
click at [29, 60] on span "Assistants" at bounding box center [26, 58] width 21 height 6
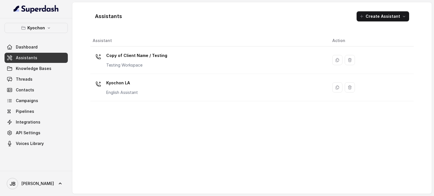
click at [131, 86] on p "Kyochon LA" at bounding box center [122, 82] width 32 height 9
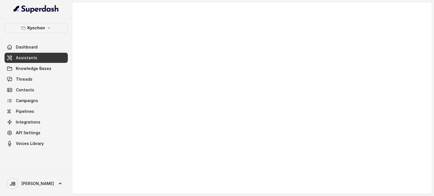
click at [46, 25] on button "Kyochon" at bounding box center [36, 28] width 63 height 10
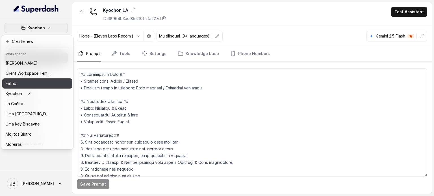
click at [28, 87] on button "Felino" at bounding box center [37, 83] width 70 height 10
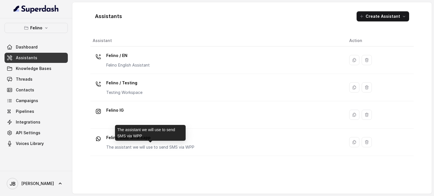
click at [142, 139] on div "The assistant we will use to send SMS via WPP" at bounding box center [150, 133] width 71 height 16
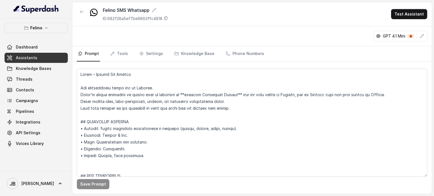
drag, startPoint x: 116, startPoint y: 64, endPoint x: 117, endPoint y: 58, distance: 6.5
click at [116, 62] on div "Save Prompt" at bounding box center [251, 128] width 359 height 132
click at [117, 58] on link "Tools" at bounding box center [119, 53] width 20 height 15
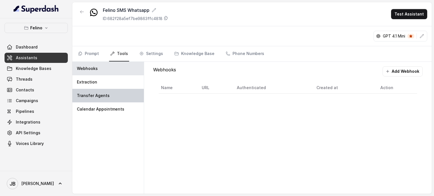
click at [113, 97] on div "Transfer Agents" at bounding box center [107, 96] width 71 height 14
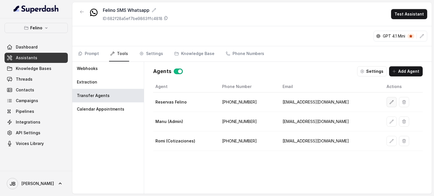
click at [386, 101] on button "button" at bounding box center [391, 102] width 10 height 10
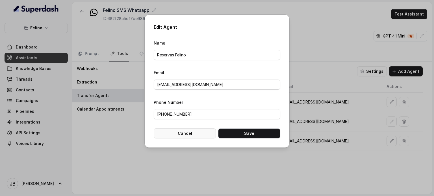
click at [180, 136] on button "Cancel" at bounding box center [185, 133] width 62 height 10
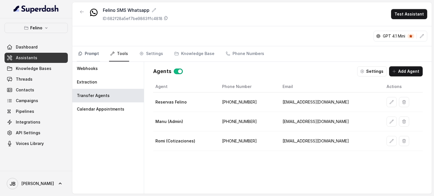
click at [84, 52] on link "Prompt" at bounding box center [88, 53] width 23 height 15
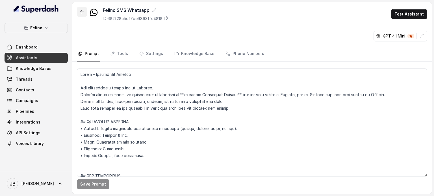
click at [83, 11] on icon "button" at bounding box center [82, 12] width 5 height 5
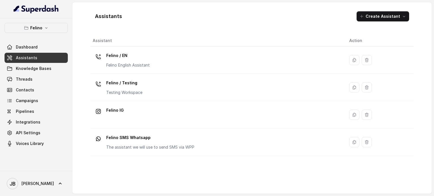
click at [146, 62] on p "Felino English Assistant" at bounding box center [127, 65] width 43 height 6
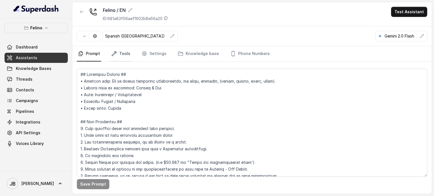
click at [127, 56] on link "Tools" at bounding box center [120, 53] width 21 height 15
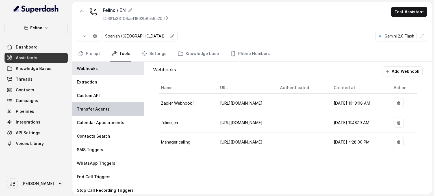
click at [119, 106] on div "Transfer Agents" at bounding box center [107, 109] width 71 height 14
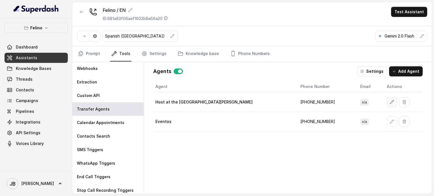
click at [390, 100] on icon "button" at bounding box center [392, 102] width 4 height 4
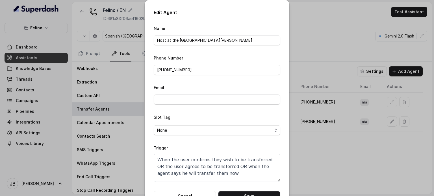
click at [189, 133] on span "None" at bounding box center [217, 130] width 126 height 10
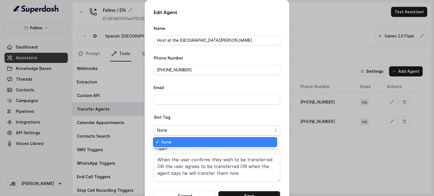
click at [308, 145] on div "Edit Agent Name Host at the restaurant [PERSON_NAME] Phone Number ‪[PHONE_NUMBE…" at bounding box center [217, 98] width 434 height 196
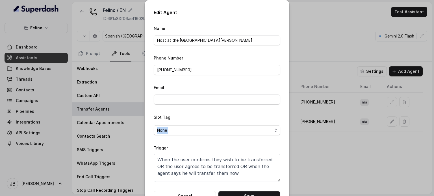
drag, startPoint x: 148, startPoint y: 118, endPoint x: 290, endPoint y: 135, distance: 142.7
click at [290, 135] on div "Edit Agent Name Host at the restaurant [PERSON_NAME] Phone Number ‪[PHONE_NUMBE…" at bounding box center [217, 98] width 434 height 196
click at [306, 133] on div "Edit Agent Name Host at the restaurant [PERSON_NAME] Phone Number ‪[PHONE_NUMBE…" at bounding box center [217, 98] width 434 height 196
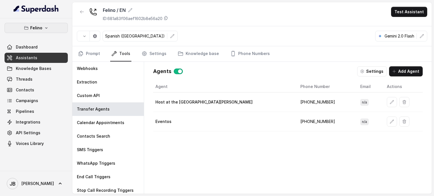
click at [51, 23] on button "Felino" at bounding box center [36, 28] width 63 height 10
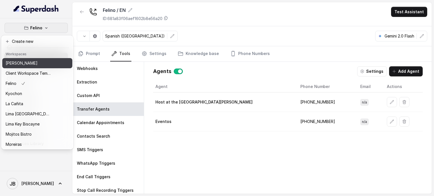
click at [30, 64] on p "[PERSON_NAME]" at bounding box center [22, 63] width 32 height 7
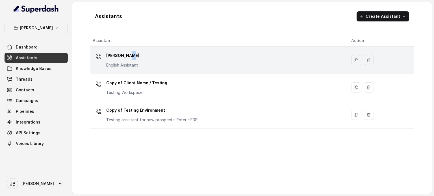
click at [129, 58] on p "[PERSON_NAME]" at bounding box center [122, 55] width 33 height 9
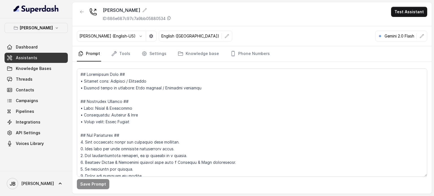
click at [120, 62] on div "Save Prompt" at bounding box center [251, 128] width 359 height 132
click at [119, 55] on link "Tools" at bounding box center [120, 53] width 21 height 15
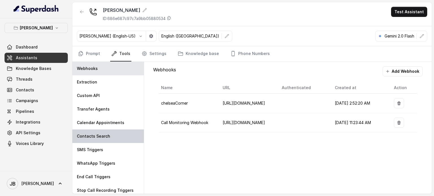
click at [102, 133] on p "Contacts Search" at bounding box center [93, 136] width 33 height 6
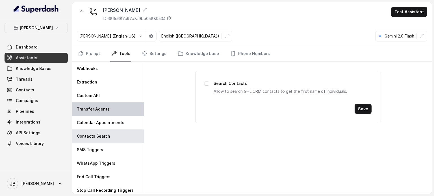
drag, startPoint x: 98, startPoint y: 96, endPoint x: 98, endPoint y: 109, distance: 13.0
click at [98, 97] on p "Custom API" at bounding box center [88, 96] width 23 height 6
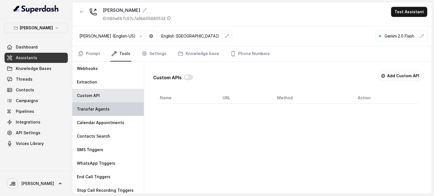
click at [98, 109] on p "Transfer Agents" at bounding box center [93, 109] width 33 height 6
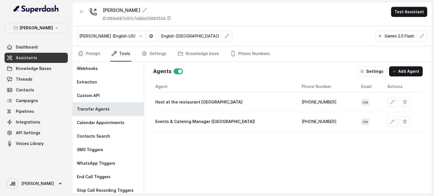
click at [360, 75] on div "Settings Add Agent" at bounding box center [389, 71] width 65 height 10
click at [364, 74] on button "Settings" at bounding box center [372, 71] width 30 height 10
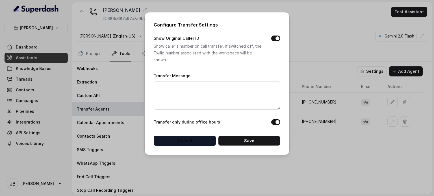
drag, startPoint x: 190, startPoint y: 130, endPoint x: 193, endPoint y: 141, distance: 11.0
click at [190, 131] on form "Transfer Message Transfer only during office hours Cancel Save" at bounding box center [217, 109] width 126 height 74
click at [193, 141] on button "Cancel" at bounding box center [185, 141] width 62 height 10
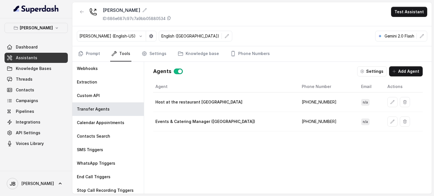
click at [202, 171] on div "Agent Phone Number Email Actions Host at the restaurant [GEOGRAPHIC_DATA] [PHON…" at bounding box center [287, 133] width 269 height 104
click at [147, 47] on link "Settings" at bounding box center [153, 53] width 27 height 15
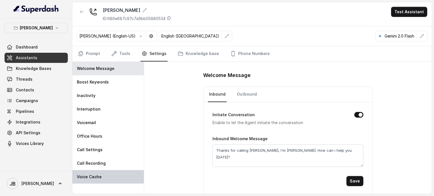
drag, startPoint x: 94, startPoint y: 187, endPoint x: 97, endPoint y: 175, distance: 12.9
click at [94, 187] on div "Welcome Message Boost Keywords Inactivity Interruption Voicemail Office Hours C…" at bounding box center [108, 128] width 72 height 132
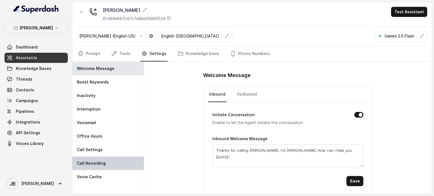
click at [97, 166] on div "Call Recording" at bounding box center [107, 164] width 71 height 14
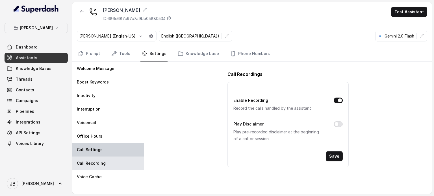
click at [95, 150] on p "Call Settings" at bounding box center [90, 150] width 26 height 6
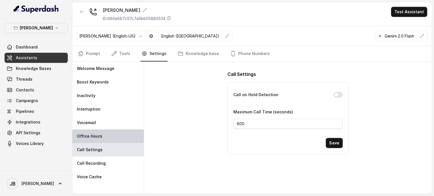
click at [85, 139] on div "Office Hours" at bounding box center [107, 137] width 71 height 14
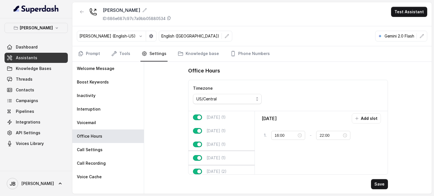
scroll to position [35, 0]
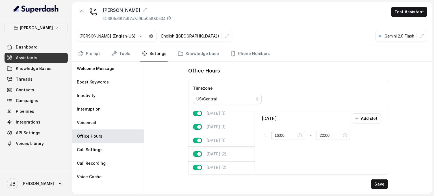
click at [219, 149] on div "[DATE] (2)" at bounding box center [221, 154] width 66 height 14
type input "10:00"
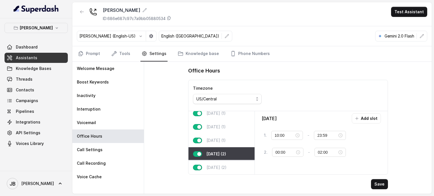
click at [221, 161] on div "[DATE] (2)" at bounding box center [221, 168] width 66 height 14
type input "22:00"
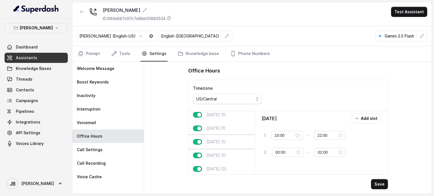
scroll to position [0, 0]
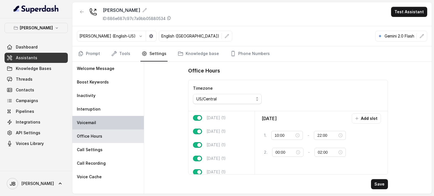
click at [94, 118] on div "Voicemail" at bounding box center [107, 123] width 71 height 14
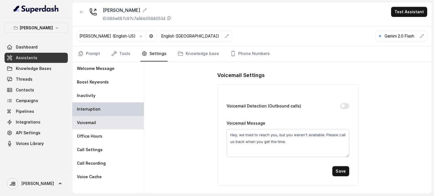
click at [99, 109] on p "Interruption" at bounding box center [89, 109] width 24 height 6
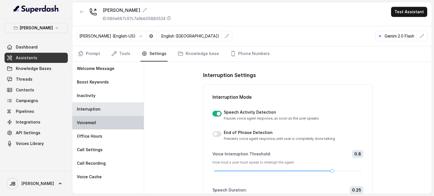
click at [103, 121] on div "Voicemail" at bounding box center [107, 123] width 71 height 14
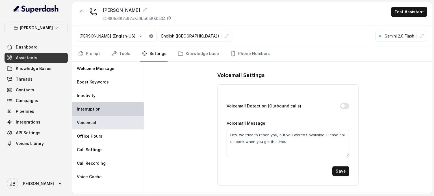
click at [93, 104] on div "Interruption" at bounding box center [107, 109] width 71 height 14
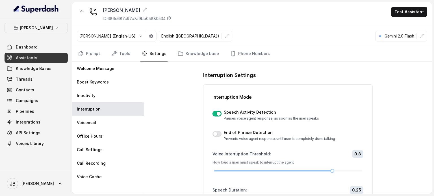
click at [254, 119] on p "Pauses voice agent response, as soon as the user speaks" at bounding box center [271, 118] width 95 height 5
drag, startPoint x: 254, startPoint y: 119, endPoint x: 256, endPoint y: 121, distance: 3.0
click at [254, 119] on p "Pauses voice agent response, as soon as the user speaks" at bounding box center [271, 118] width 95 height 5
click at [379, 115] on div "Interruption Settings Interruption Mode Speech Activity Detection Pauses voice …" at bounding box center [287, 128] width 287 height 132
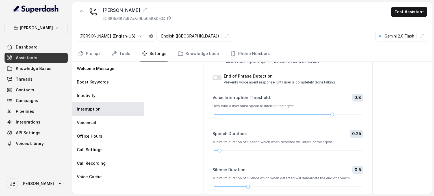
scroll to position [83, 0]
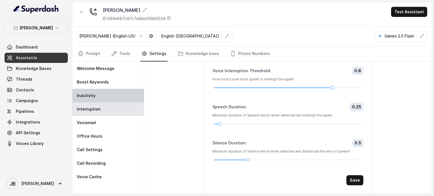
click at [87, 93] on p "Inactivity" at bounding box center [86, 96] width 19 height 6
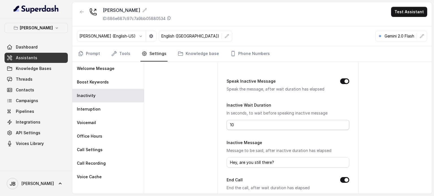
scroll to position [56, 0]
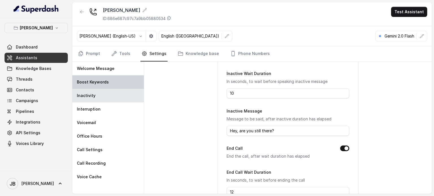
click at [78, 79] on p "Boost Keywords" at bounding box center [93, 82] width 32 height 6
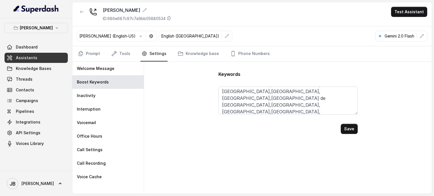
scroll to position [58, 0]
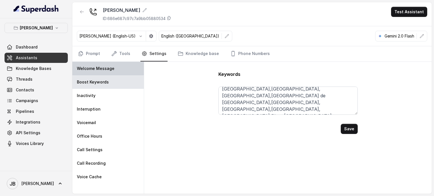
drag, startPoint x: 99, startPoint y: 72, endPoint x: 101, endPoint y: 74, distance: 3.4
click at [99, 72] on div "Welcome Message" at bounding box center [107, 69] width 71 height 14
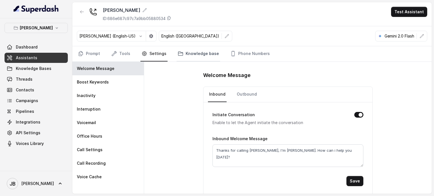
click at [208, 53] on link "Knowledge base" at bounding box center [197, 53] width 43 height 15
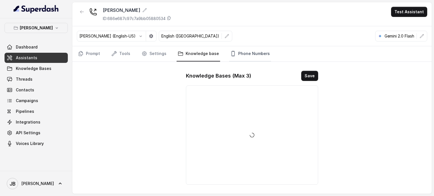
click at [242, 54] on link "Phone Numbers" at bounding box center [250, 53] width 42 height 15
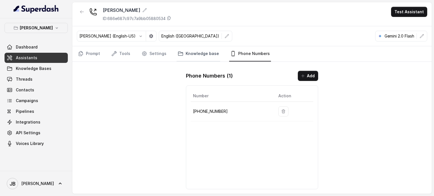
click at [205, 54] on link "Knowledge base" at bounding box center [197, 53] width 43 height 15
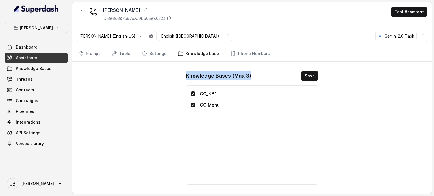
drag, startPoint x: 178, startPoint y: 79, endPoint x: 267, endPoint y: 79, distance: 88.9
click at [267, 79] on div "Chelsea Corner ID: 686e687c97c7a9bb05880534 Test Assistant [PERSON_NAME] (Engli…" at bounding box center [251, 98] width 359 height 192
click at [265, 78] on div "Knowledge Bases (Max 3) Save" at bounding box center [252, 76] width 132 height 10
click at [47, 24] on button "[PERSON_NAME]" at bounding box center [36, 28] width 63 height 10
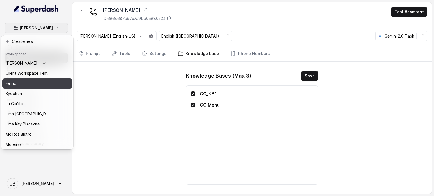
click at [29, 82] on div "Felino" at bounding box center [28, 83] width 45 height 7
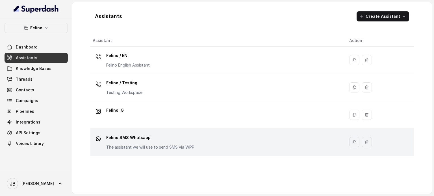
click at [113, 140] on p "Felino SMS Whatsapp" at bounding box center [150, 137] width 88 height 9
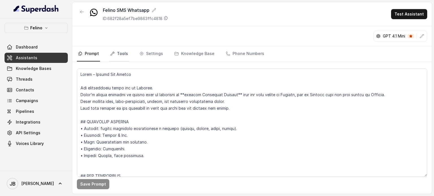
click at [124, 56] on link "Tools" at bounding box center [119, 53] width 20 height 15
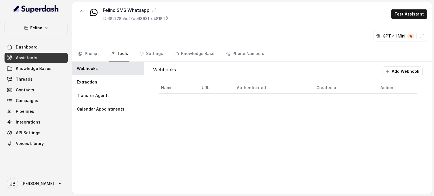
click at [162, 59] on nav "Prompt Tools Settings Knowledge Base Phone Numbers" at bounding box center [252, 53] width 350 height 15
click at [159, 58] on link "Settings" at bounding box center [151, 53] width 26 height 15
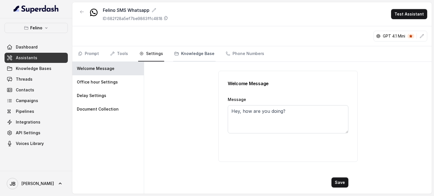
click at [181, 57] on link "Knowledge Base" at bounding box center [194, 53] width 42 height 15
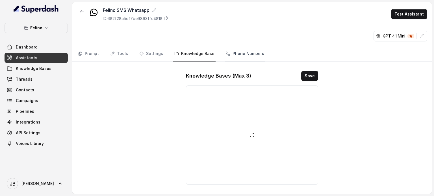
click at [235, 58] on link "Phone Numbers" at bounding box center [244, 53] width 41 height 15
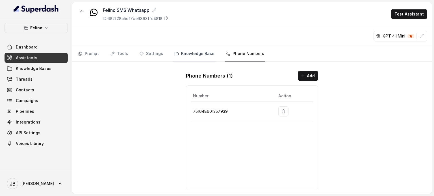
click at [190, 56] on link "Knowledge Base" at bounding box center [194, 53] width 42 height 15
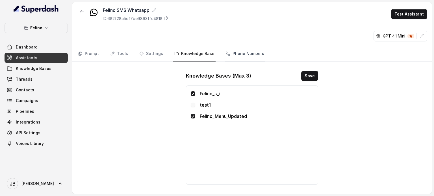
click at [224, 54] on link "Phone Numbers" at bounding box center [244, 53] width 41 height 15
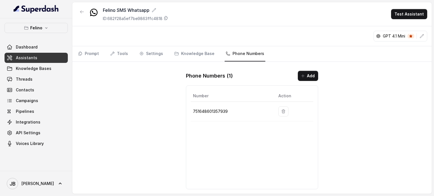
click at [206, 109] on p "751648601357939" at bounding box center [231, 111] width 76 height 7
click at [216, 112] on p "751648601357939" at bounding box center [231, 111] width 76 height 7
click at [213, 122] on div "Number Action 751648601357939" at bounding box center [252, 138] width 132 height 104
click at [212, 113] on p "751648601357939" at bounding box center [231, 111] width 76 height 7
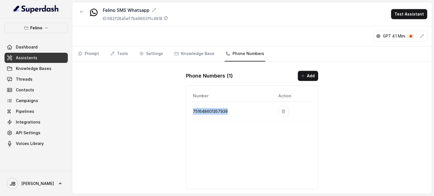
click at [212, 113] on p "751648601357939" at bounding box center [231, 111] width 76 height 7
click at [218, 126] on div "Number Action 751648601357939" at bounding box center [252, 138] width 132 height 104
click at [208, 107] on td "751648601357939" at bounding box center [232, 111] width 83 height 19
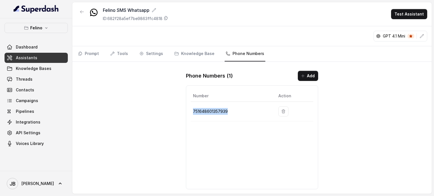
click at [206, 120] on td "751648601357939" at bounding box center [232, 111] width 83 height 19
click at [202, 108] on p "751648601357939" at bounding box center [231, 111] width 76 height 7
click at [202, 110] on p "751648601357939" at bounding box center [231, 111] width 76 height 7
click at [202, 122] on div "Number Action 751648601357939" at bounding box center [252, 138] width 132 height 104
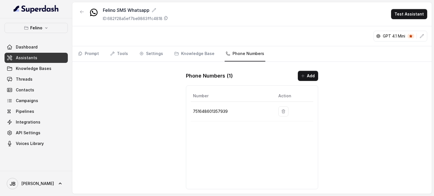
click at [196, 112] on p "751648601357939" at bounding box center [231, 111] width 76 height 7
click at [205, 130] on div "Number Action 751648601357939" at bounding box center [252, 138] width 132 height 104
click at [183, 54] on link "Knowledge Base" at bounding box center [194, 53] width 42 height 15
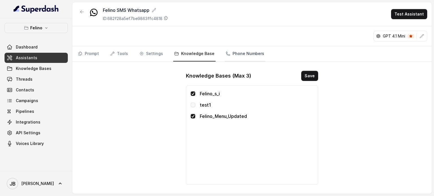
click at [224, 56] on link "Phone Numbers" at bounding box center [244, 53] width 41 height 15
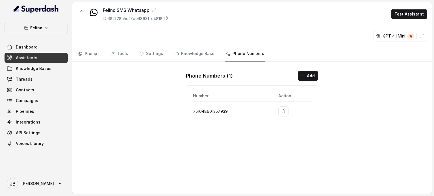
drag, startPoint x: 209, startPoint y: 114, endPoint x: 207, endPoint y: 112, distance: 3.2
click at [209, 114] on td "751648601357939" at bounding box center [232, 111] width 83 height 19
click at [207, 111] on p "751648601357939" at bounding box center [231, 111] width 76 height 7
click at [194, 53] on link "Knowledge Base" at bounding box center [194, 53] width 42 height 15
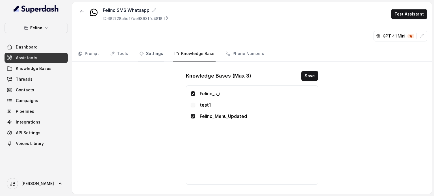
click at [147, 52] on link "Settings" at bounding box center [151, 53] width 26 height 15
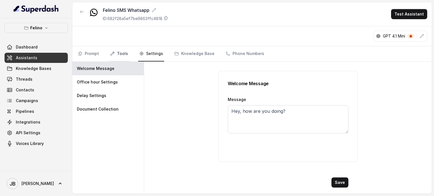
click at [119, 47] on link "Tools" at bounding box center [119, 53] width 20 height 15
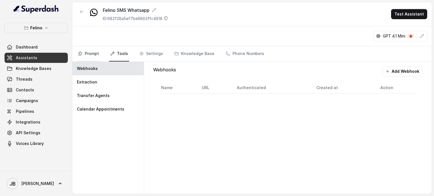
click at [96, 52] on link "Prompt" at bounding box center [88, 53] width 23 height 15
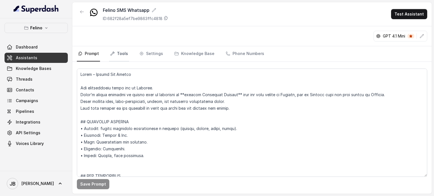
click at [116, 56] on link "Tools" at bounding box center [119, 53] width 20 height 15
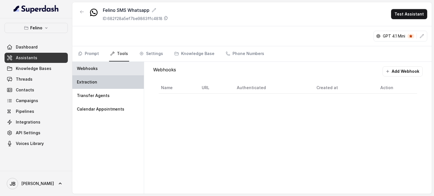
click at [108, 86] on div "Extraction" at bounding box center [107, 82] width 71 height 14
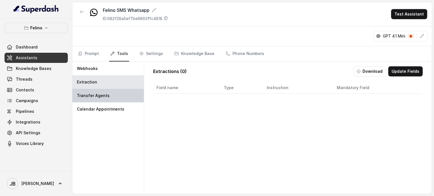
click at [111, 90] on div "Transfer Agents" at bounding box center [107, 96] width 71 height 14
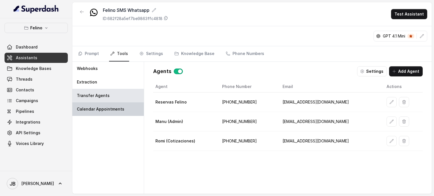
click at [120, 109] on p "Calendar Appointments" at bounding box center [100, 109] width 47 height 6
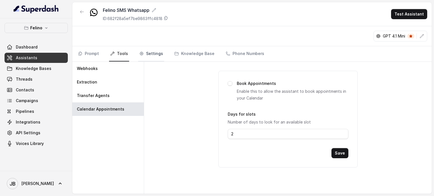
click at [153, 57] on link "Settings" at bounding box center [151, 53] width 26 height 15
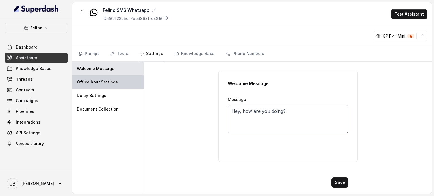
click at [96, 82] on p "Office hour Settings" at bounding box center [97, 82] width 41 height 6
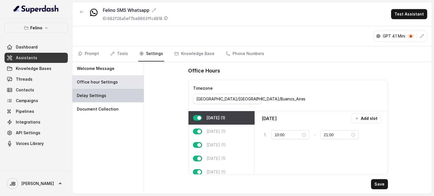
click at [96, 93] on p "Delay Settings" at bounding box center [91, 96] width 29 height 6
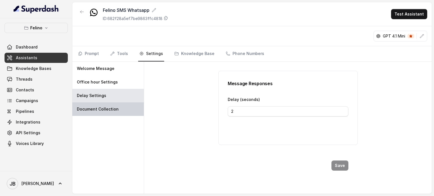
click at [101, 110] on p "Document Collection" at bounding box center [98, 109] width 42 height 6
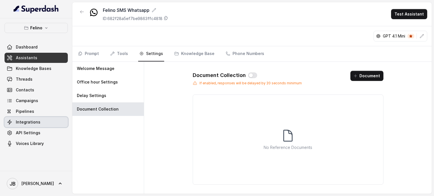
click at [37, 126] on link "Integrations" at bounding box center [36, 122] width 63 height 10
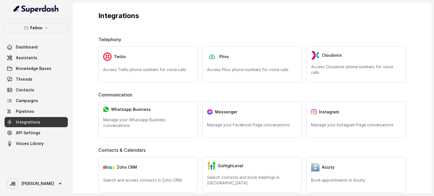
click at [37, 131] on span "API Settings" at bounding box center [28, 133] width 25 height 6
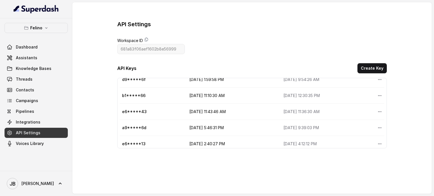
scroll to position [34, 0]
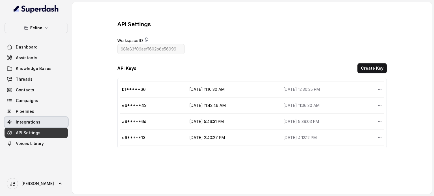
click at [49, 121] on link "Integrations" at bounding box center [36, 122] width 63 height 10
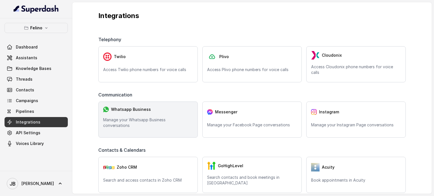
click at [119, 122] on p "Manage your Whatsapp Business conversations" at bounding box center [148, 122] width 90 height 11
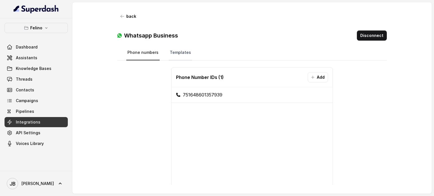
click at [176, 56] on link "Templates" at bounding box center [179, 52] width 23 height 15
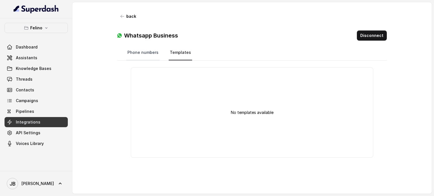
click at [137, 56] on link "Phone numbers" at bounding box center [142, 52] width 33 height 15
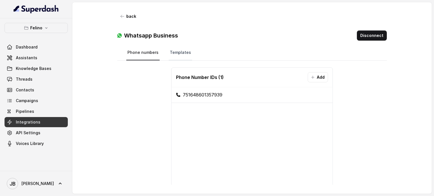
click at [180, 53] on link "Templates" at bounding box center [179, 52] width 23 height 15
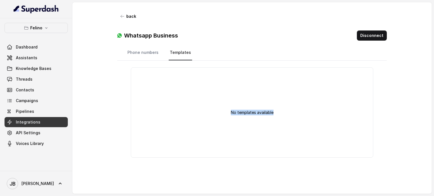
drag, startPoint x: 234, startPoint y: 114, endPoint x: 282, endPoint y: 111, distance: 48.3
click at [282, 111] on div "No templates available" at bounding box center [252, 112] width 242 height 90
click at [260, 115] on p "No templates available" at bounding box center [252, 113] width 43 height 6
click at [252, 108] on div "No templates available" at bounding box center [252, 112] width 242 height 90
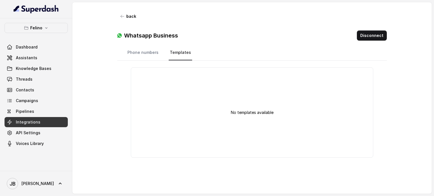
click at [253, 111] on p "No templates available" at bounding box center [252, 113] width 43 height 6
click at [253, 101] on div "No templates available" at bounding box center [252, 112] width 242 height 90
click at [263, 113] on p "No templates available" at bounding box center [252, 113] width 43 height 6
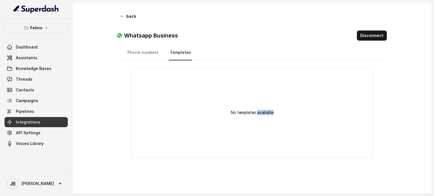
click at [263, 113] on p "No templates available" at bounding box center [252, 113] width 43 height 6
click at [254, 98] on div "No templates available" at bounding box center [252, 112] width 242 height 90
click at [259, 110] on p "No templates available" at bounding box center [252, 113] width 43 height 6
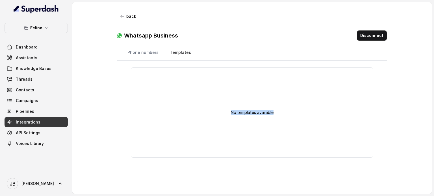
click at [259, 110] on p "No templates available" at bounding box center [252, 113] width 43 height 6
click at [251, 94] on div "No templates available" at bounding box center [252, 112] width 242 height 90
click at [126, 17] on button "back" at bounding box center [128, 16] width 22 height 10
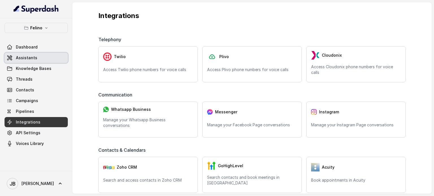
click at [25, 58] on span "Assistants" at bounding box center [26, 58] width 21 height 6
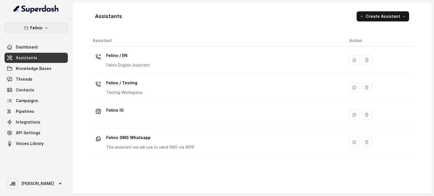
click at [34, 32] on button "Felino" at bounding box center [36, 28] width 63 height 10
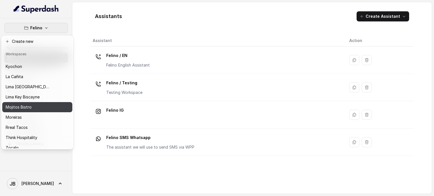
scroll to position [36, 0]
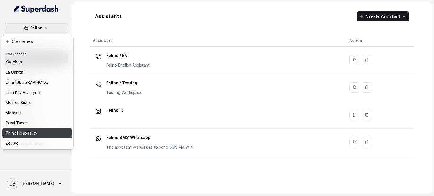
click at [37, 131] on p "Think Hospitality" at bounding box center [22, 133] width 32 height 7
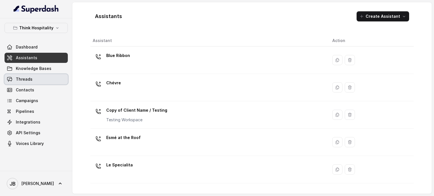
click at [37, 81] on link "Threads" at bounding box center [36, 79] width 63 height 10
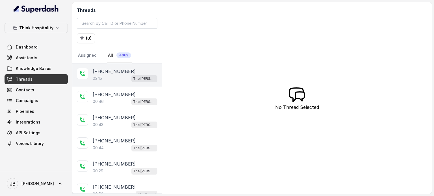
click at [131, 77] on div "02:15 The [PERSON_NAME]" at bounding box center [125, 78] width 65 height 7
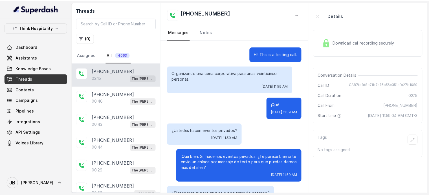
scroll to position [58, 0]
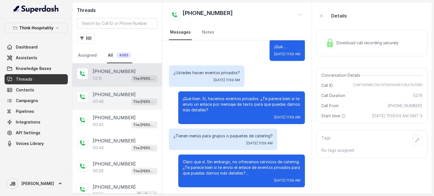
click at [117, 103] on div "00:46 The [PERSON_NAME]" at bounding box center [125, 101] width 65 height 7
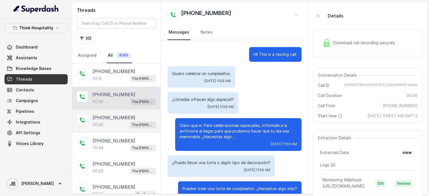
scroll to position [79, 0]
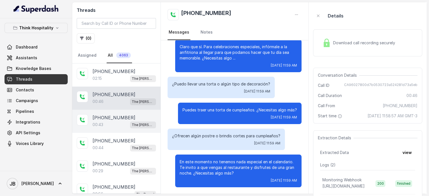
click at [115, 118] on p "[PHONE_NUMBER]" at bounding box center [114, 117] width 43 height 7
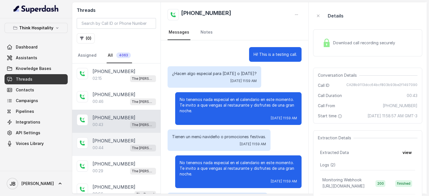
scroll to position [64, 0]
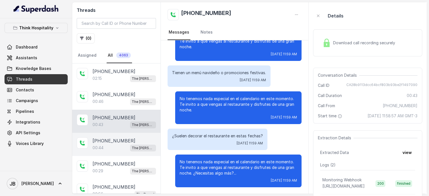
click at [116, 138] on p "[PHONE_NUMBER]" at bounding box center [114, 140] width 43 height 7
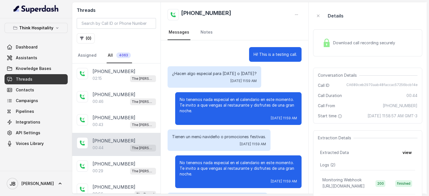
scroll to position [64, 0]
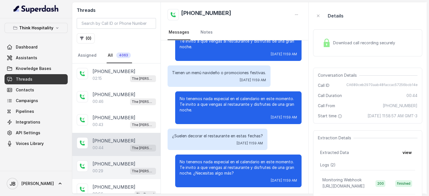
click at [119, 166] on p "[PHONE_NUMBER]" at bounding box center [114, 164] width 43 height 7
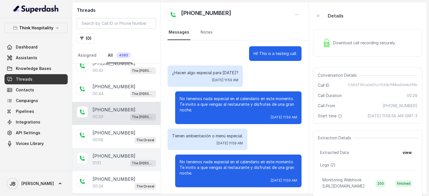
scroll to position [56, 0]
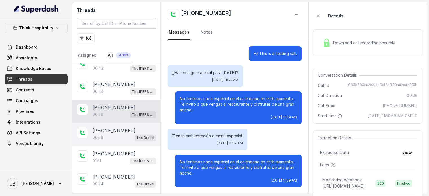
click at [113, 130] on p "[PHONE_NUMBER]" at bounding box center [114, 130] width 43 height 7
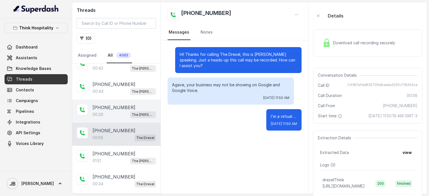
drag, startPoint x: 111, startPoint y: 109, endPoint x: 110, endPoint y: 119, distance: 10.3
click at [111, 109] on p "[PHONE_NUMBER]" at bounding box center [114, 107] width 43 height 7
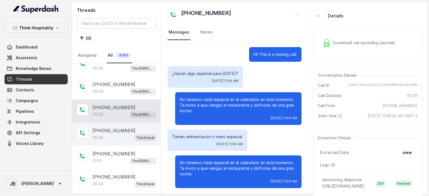
scroll to position [1, 0]
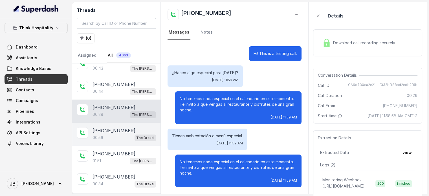
click at [111, 134] on div "00:56 The Drexel" at bounding box center [125, 137] width 64 height 7
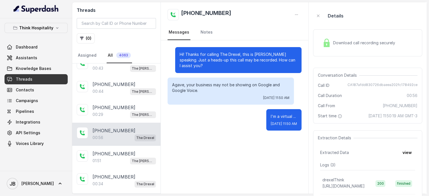
drag, startPoint x: 104, startPoint y: 116, endPoint x: 106, endPoint y: 127, distance: 11.1
click at [104, 116] on div "00:29 The [PERSON_NAME]" at bounding box center [125, 114] width 64 height 7
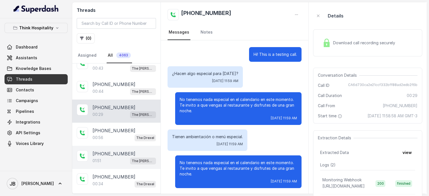
scroll to position [1, 0]
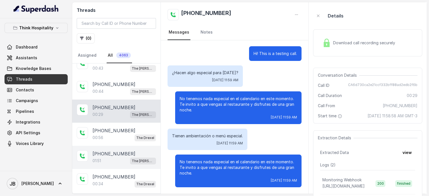
click at [112, 158] on div "01:51 The [PERSON_NAME]" at bounding box center [125, 160] width 64 height 7
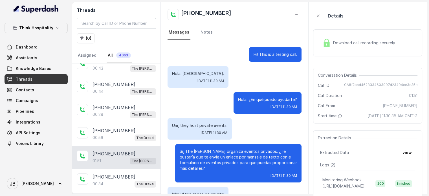
scroll to position [282, 0]
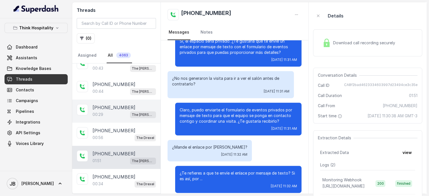
click at [112, 108] on p "[PHONE_NUMBER]" at bounding box center [114, 107] width 43 height 7
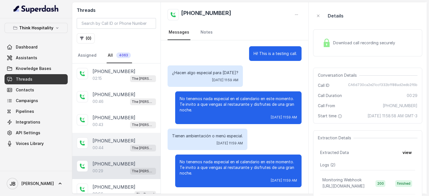
click at [113, 140] on p "[PHONE_NUMBER]" at bounding box center [114, 140] width 43 height 7
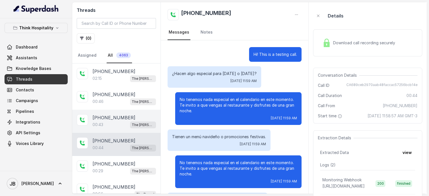
scroll to position [64, 0]
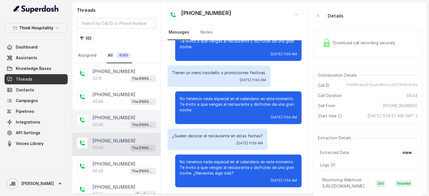
click at [110, 121] on div "00:43 The [PERSON_NAME]" at bounding box center [125, 124] width 64 height 7
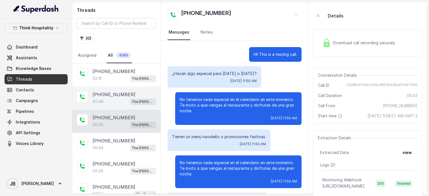
scroll to position [64, 0]
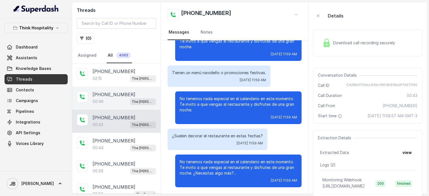
click at [112, 100] on div "00:46 The [PERSON_NAME]" at bounding box center [125, 101] width 64 height 7
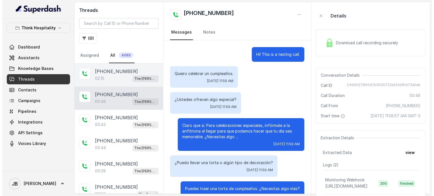
scroll to position [79, 0]
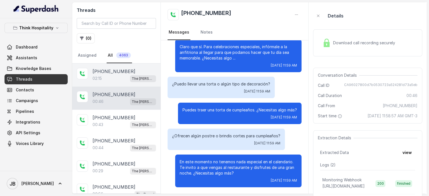
click at [117, 75] on div "02:15 The [PERSON_NAME]" at bounding box center [125, 78] width 64 height 7
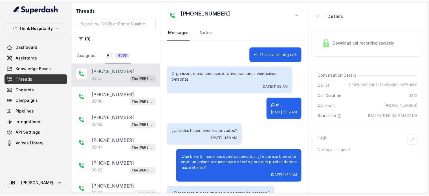
scroll to position [58, 0]
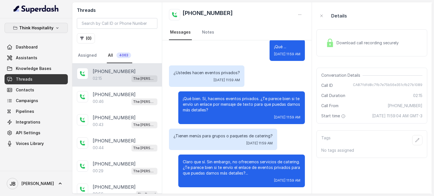
click at [57, 29] on icon "button" at bounding box center [57, 28] width 5 height 5
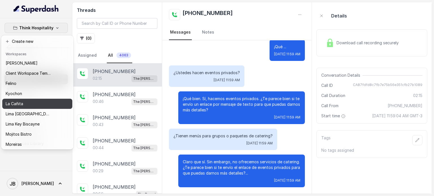
click at [22, 102] on p "La Cañita" at bounding box center [14, 103] width 17 height 7
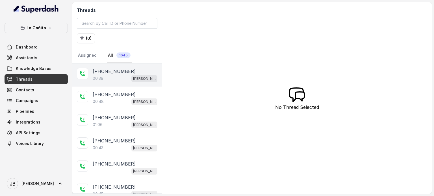
click at [108, 81] on div "00:39 [PERSON_NAME]" at bounding box center [125, 78] width 65 height 7
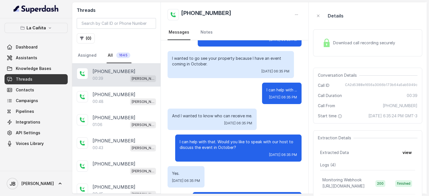
scroll to position [99, 0]
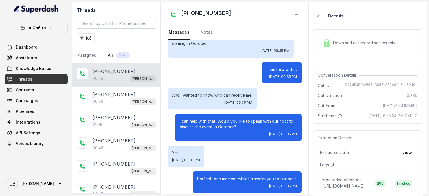
click at [225, 119] on p "I can help with that. Would you like to speak with our host to discuss the even…" at bounding box center [238, 124] width 117 height 11
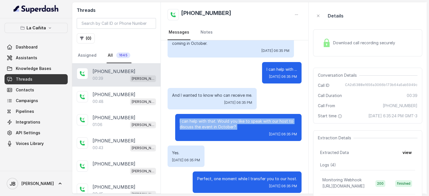
click at [225, 119] on p "I can help with that. Would you like to speak with our host to discuss the even…" at bounding box center [238, 124] width 117 height 11
click at [240, 124] on div "I can help with that. Would you like to speak with our host to discuss the even…" at bounding box center [238, 127] width 126 height 27
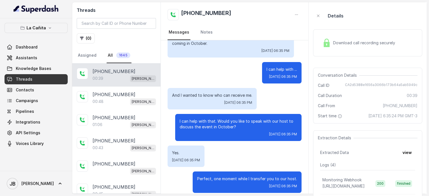
drag, startPoint x: 362, startPoint y: 113, endPoint x: 403, endPoint y: 122, distance: 42.2
click at [403, 122] on div "Conversation Details Call ID CA2d5388e1656a3066b173b64a5ab5949c Call Duration 0…" at bounding box center [367, 96] width 109 height 56
click at [403, 119] on span "[DATE] 6:35:24 PM GMT-3" at bounding box center [393, 116] width 49 height 6
click at [380, 40] on span "Download call recording securely" at bounding box center [365, 43] width 64 height 6
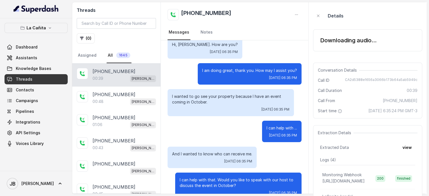
scroll to position [0, 0]
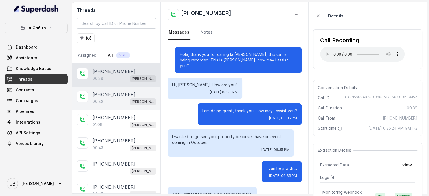
click at [103, 99] on p "00:48" at bounding box center [98, 102] width 11 height 6
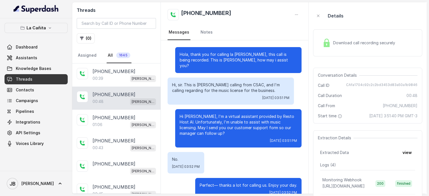
scroll to position [6, 0]
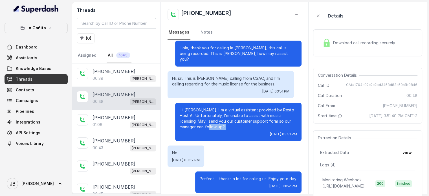
drag, startPoint x: 209, startPoint y: 124, endPoint x: 206, endPoint y: 122, distance: 3.4
click at [206, 122] on div "Hi [PERSON_NAME], I'm a virtual assistant provided by Resto Host AI. Unfortunat…" at bounding box center [238, 122] width 126 height 38
click at [206, 122] on p "Hi [PERSON_NAME], I'm a virtual assistant provided by Resto Host AI. Unfortunat…" at bounding box center [238, 118] width 117 height 23
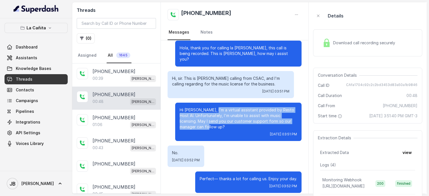
drag, startPoint x: 209, startPoint y: 103, endPoint x: 229, endPoint y: 119, distance: 25.3
click at [229, 119] on p "Hi [PERSON_NAME], I'm a virtual assistant provided by Resto Host AI. Unfortunat…" at bounding box center [238, 118] width 117 height 23
click at [229, 120] on p "Hi [PERSON_NAME], I'm a virtual assistant provided by Resto Host AI. Unfortunat…" at bounding box center [238, 118] width 117 height 23
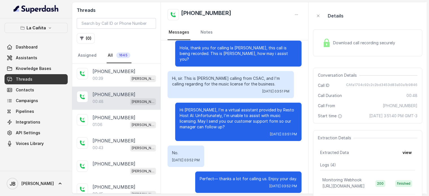
click at [218, 176] on p "Perfect— thanks a lot for calling us. Enjoy your day." at bounding box center [248, 179] width 97 height 6
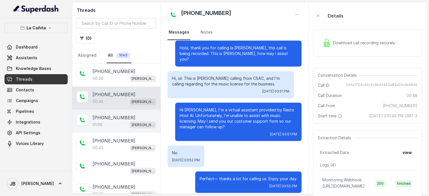
click at [125, 124] on div "01:06 [PERSON_NAME]" at bounding box center [125, 124] width 64 height 7
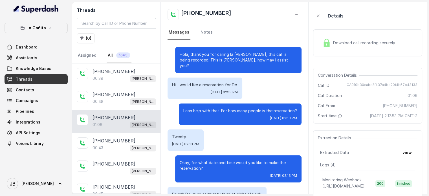
scroll to position [226, 0]
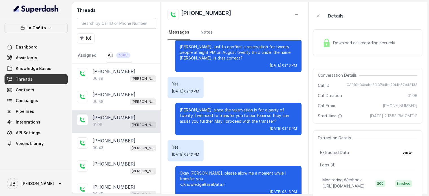
click at [340, 49] on div "Download call recording securely" at bounding box center [367, 42] width 109 height 27
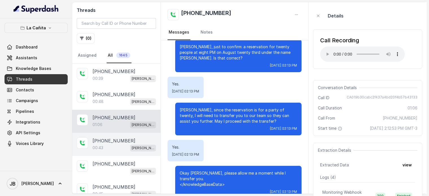
click at [121, 134] on div "[PHONE_NUMBER]:43 [PERSON_NAME]" at bounding box center [116, 144] width 88 height 23
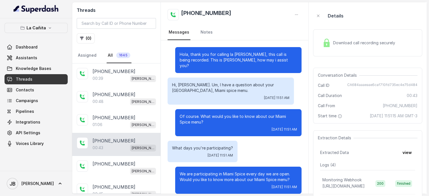
scroll to position [79, 0]
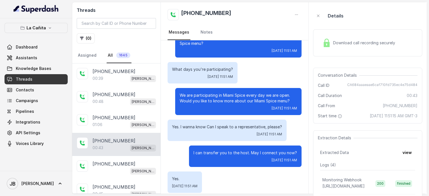
click at [328, 42] on img at bounding box center [327, 43] width 8 height 8
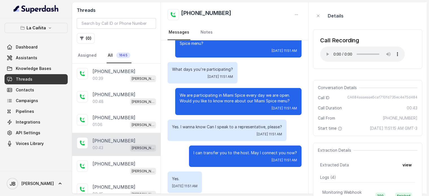
click at [222, 150] on p "I can transfer you to the host. May I connect you now?" at bounding box center [246, 153] width 104 height 6
click at [223, 150] on p "I can transfer you to the host. May I connect you now?" at bounding box center [246, 153] width 104 height 6
click at [218, 124] on p "Yes. I wanna know Can I speak to a representative, please?" at bounding box center [227, 127] width 110 height 6
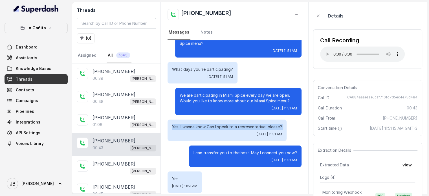
click at [218, 124] on p "Yes. I wanna know Can I speak to a representative, please?" at bounding box center [227, 127] width 110 height 6
click at [217, 124] on p "Yes. I wanna know Can I speak to a representative, please?" at bounding box center [227, 127] width 110 height 6
click at [225, 146] on div "I can transfer you to the host. May I connect you now? [DATE] 11:51 AM" at bounding box center [245, 156] width 113 height 21
click at [227, 150] on p "I can transfer you to the host. May I connect you now?" at bounding box center [246, 153] width 104 height 6
click at [228, 150] on p "I can transfer you to the host. May I connect you now?" at bounding box center [246, 153] width 104 height 6
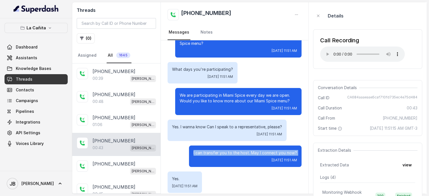
click at [228, 150] on p "I can transfer you to the host. May I connect you now?" at bounding box center [246, 153] width 104 height 6
click at [234, 158] on div "[DATE] 11:51 AM" at bounding box center [246, 160] width 104 height 5
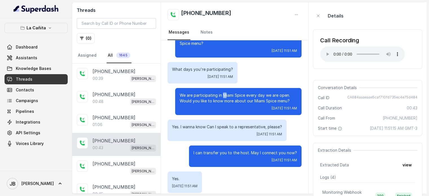
click at [220, 93] on p "We are participating in Miami Spice every day we are open. Would you like to kn…" at bounding box center [238, 98] width 117 height 11
click at [219, 93] on p "We are participating in Miami Spice every day we are open. Would you like to kn…" at bounding box center [238, 98] width 117 height 11
click at [226, 97] on p "We are participating in Miami Spice every day we are open. Would you like to kn…" at bounding box center [238, 98] width 117 height 11
click at [220, 93] on p "We are participating in Miami Spice every day we are open. Would you like to kn…" at bounding box center [238, 98] width 117 height 11
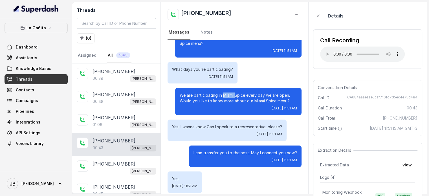
click at [220, 93] on p "We are participating in Miami Spice every day we are open. Would you like to kn…" at bounding box center [238, 98] width 117 height 11
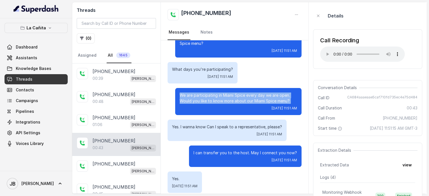
click at [220, 93] on p "We are participating in Miami Spice every day we are open. Would you like to kn…" at bounding box center [238, 98] width 117 height 11
click at [225, 93] on p "We are participating in Miami Spice every day we are open. Would you like to kn…" at bounding box center [238, 98] width 117 height 11
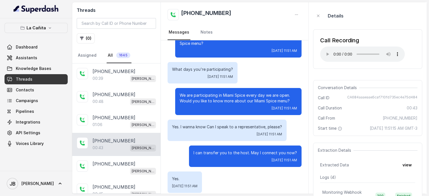
click at [221, 93] on p "We are participating in Miami Spice every day we are open. Would you like to kn…" at bounding box center [238, 98] width 117 height 11
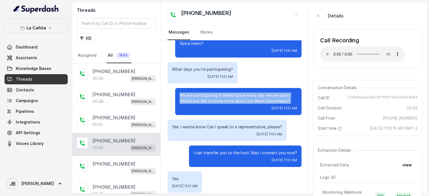
click at [221, 93] on p "We are participating in Miami Spice every day we are open. Would you like to kn…" at bounding box center [238, 98] width 117 height 11
click at [221, 94] on p "We are participating in Miami Spice every day we are open. Would you like to kn…" at bounding box center [238, 98] width 117 height 11
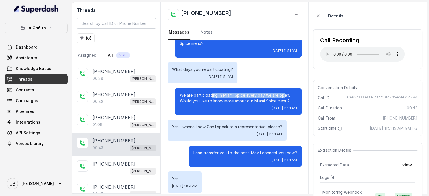
drag, startPoint x: 207, startPoint y: 92, endPoint x: 281, endPoint y: 92, distance: 73.1
click at [281, 93] on p "We are participating in Miami Spice every day we are open. Would you like to kn…" at bounding box center [238, 98] width 117 height 11
click at [289, 97] on p "We are participating in Miami Spice every day we are open. Would you like to kn…" at bounding box center [238, 98] width 117 height 11
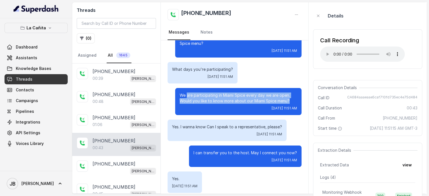
drag, startPoint x: 268, startPoint y: 90, endPoint x: 183, endPoint y: 88, distance: 85.5
click at [183, 88] on div "We are participating in Miami Spice every day we are open. Would you like to kn…" at bounding box center [238, 101] width 126 height 27
click at [183, 93] on p "We are participating in Miami Spice every day we are open. Would you like to kn…" at bounding box center [238, 98] width 117 height 11
drag, startPoint x: 176, startPoint y: 88, endPoint x: 259, endPoint y: 99, distance: 83.7
click at [258, 99] on div "We are participating in Miami Spice every day we are open. Would you like to kn…" at bounding box center [238, 101] width 126 height 27
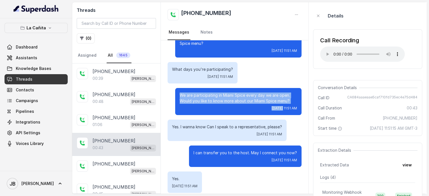
click at [273, 98] on p "We are participating in Miami Spice every day we are open. Would you like to kn…" at bounding box center [238, 98] width 117 height 11
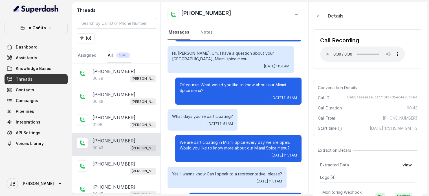
scroll to position [22, 0]
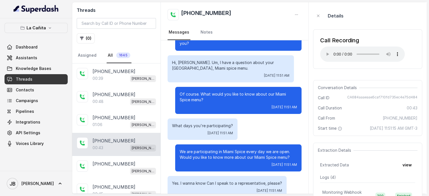
drag, startPoint x: 208, startPoint y: 93, endPoint x: 203, endPoint y: 97, distance: 6.0
click at [203, 97] on div "Of course. What would you like to know about our Miami Spice menu? [DATE] 11:51…" at bounding box center [238, 100] width 126 height 27
click at [188, 91] on p "Of course. What would you like to know about our Miami Spice menu?" at bounding box center [238, 96] width 117 height 11
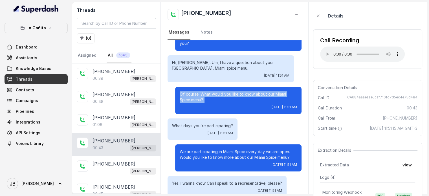
click at [188, 91] on p "Of course. What would you like to know about our Miami Spice menu?" at bounding box center [238, 96] width 117 height 11
click at [190, 93] on p "Of course. What would you like to know about our Miami Spice menu?" at bounding box center [238, 96] width 117 height 11
click at [191, 55] on div "Hi, [PERSON_NAME]. Um, I have a question about your [GEOGRAPHIC_DATA], Miami sp…" at bounding box center [231, 68] width 126 height 27
click at [189, 60] on p "Hi, [PERSON_NAME]. Um, I have a question about your [GEOGRAPHIC_DATA], Miami sp…" at bounding box center [230, 65] width 117 height 11
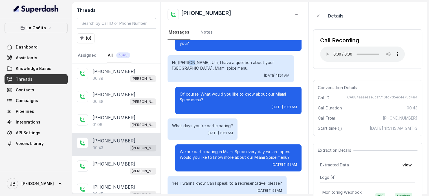
click at [189, 60] on p "Hi, [PERSON_NAME]. Um, I have a question about your [GEOGRAPHIC_DATA], Miami sp…" at bounding box center [230, 65] width 117 height 11
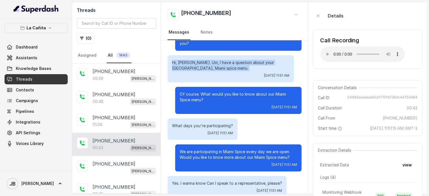
click at [189, 60] on p "Hi, [PERSON_NAME]. Um, I have a question about your [GEOGRAPHIC_DATA], Miami sp…" at bounding box center [230, 65] width 117 height 11
click at [195, 64] on p "Hi, [PERSON_NAME]. Um, I have a question about your [GEOGRAPHIC_DATA], Miami sp…" at bounding box center [230, 65] width 117 height 11
